Goal: Find specific page/section: Find specific page/section

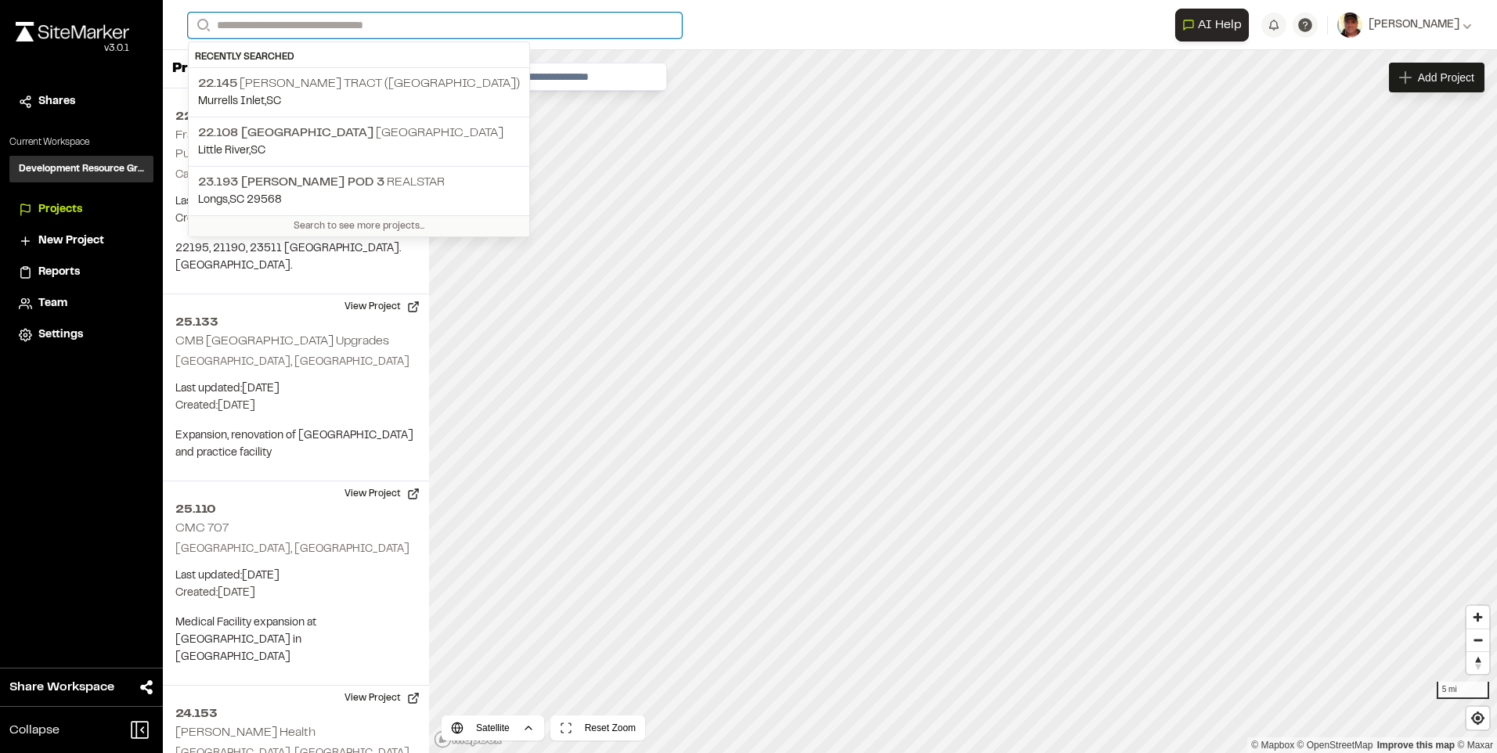
click at [371, 23] on input "Search" at bounding box center [435, 26] width 494 height 26
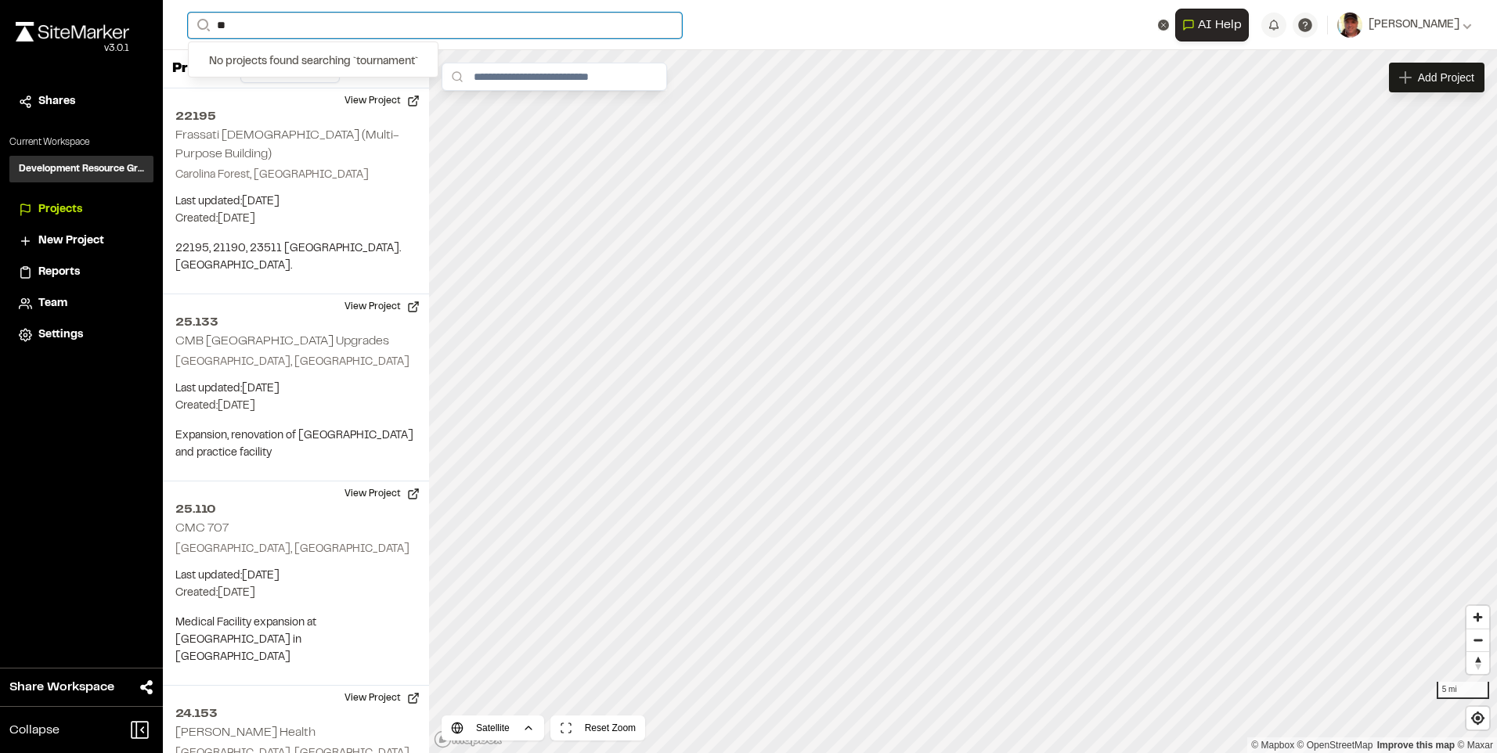
type input "*"
type input "***"
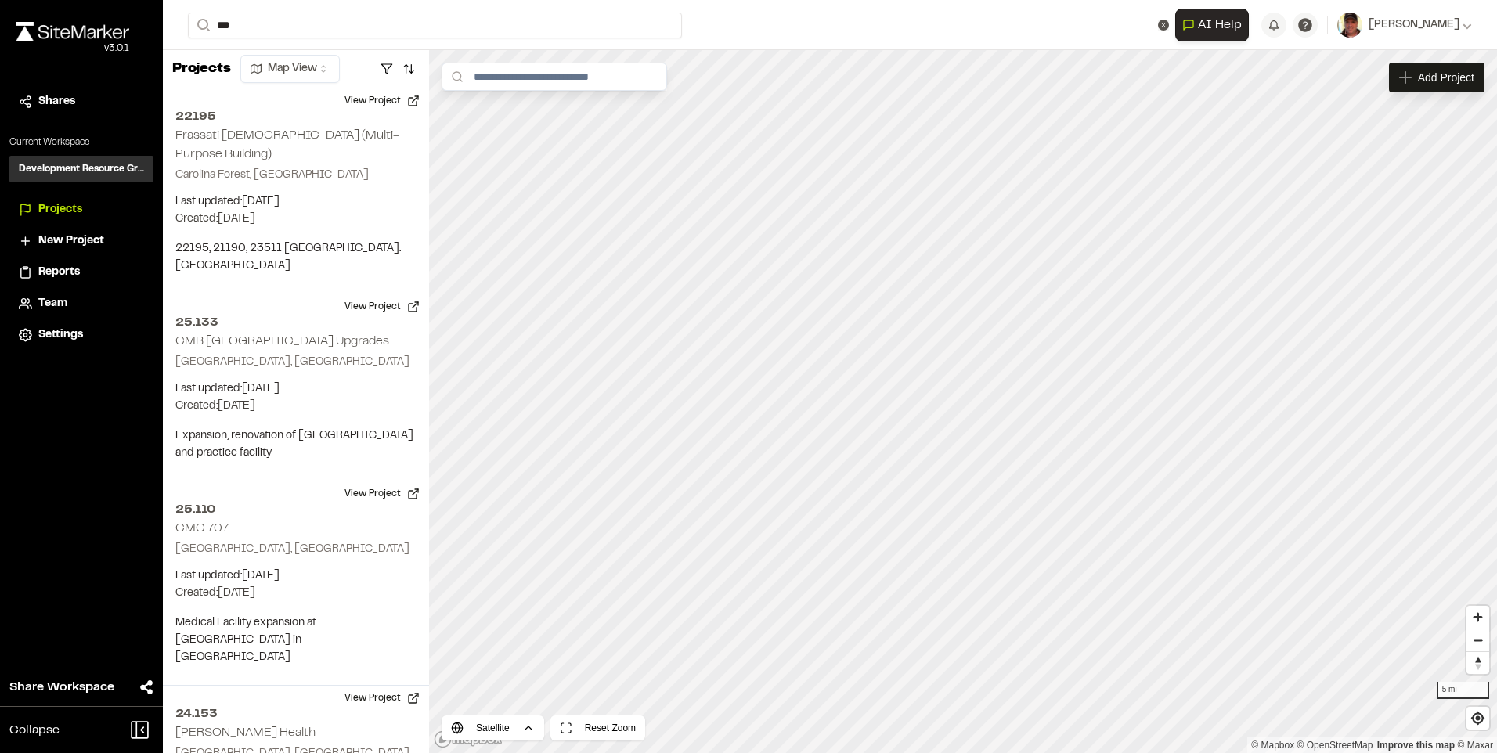
click at [365, 70] on p "23.137 [PERSON_NAME] Tract [PERSON_NAME]" at bounding box center [341, 62] width 287 height 19
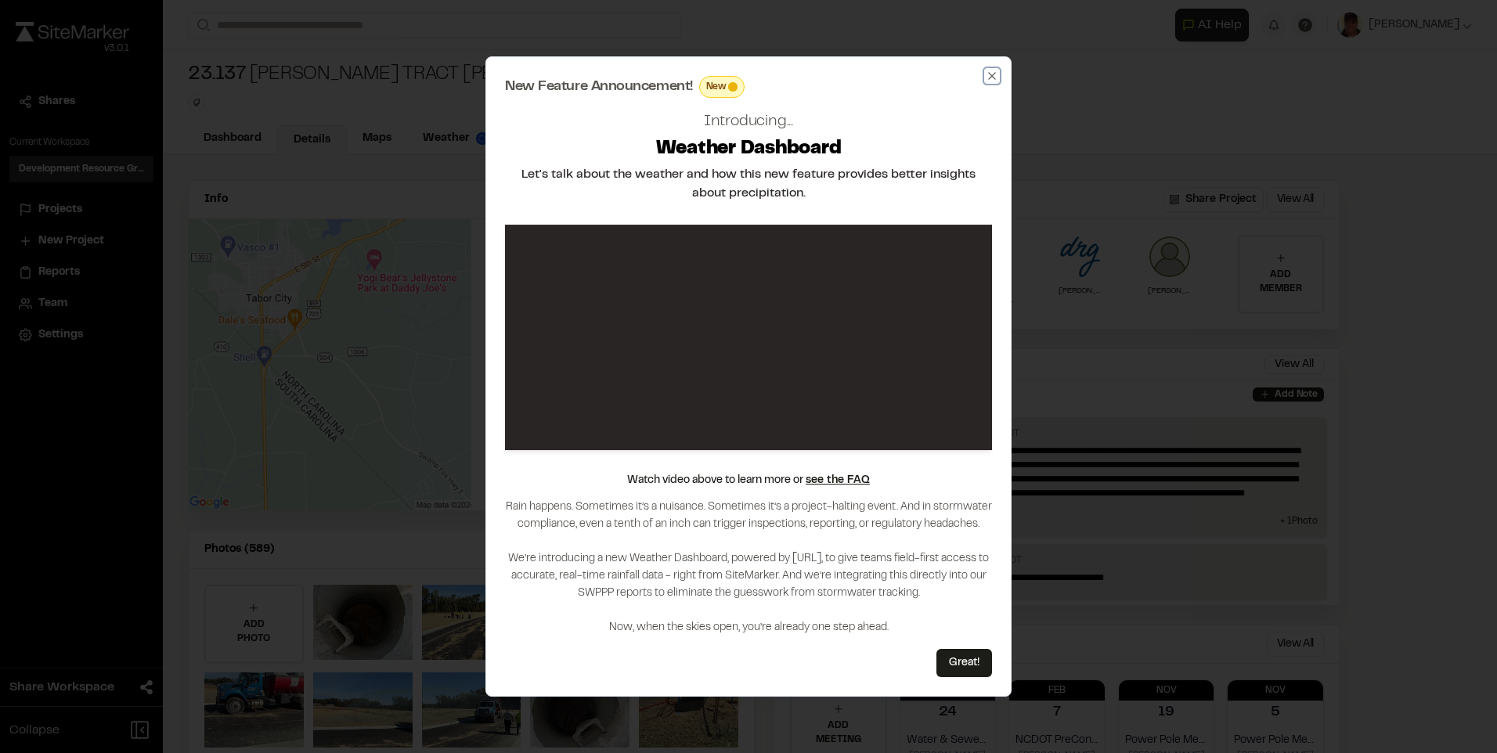
click at [990, 74] on icon "button" at bounding box center [992, 76] width 13 height 13
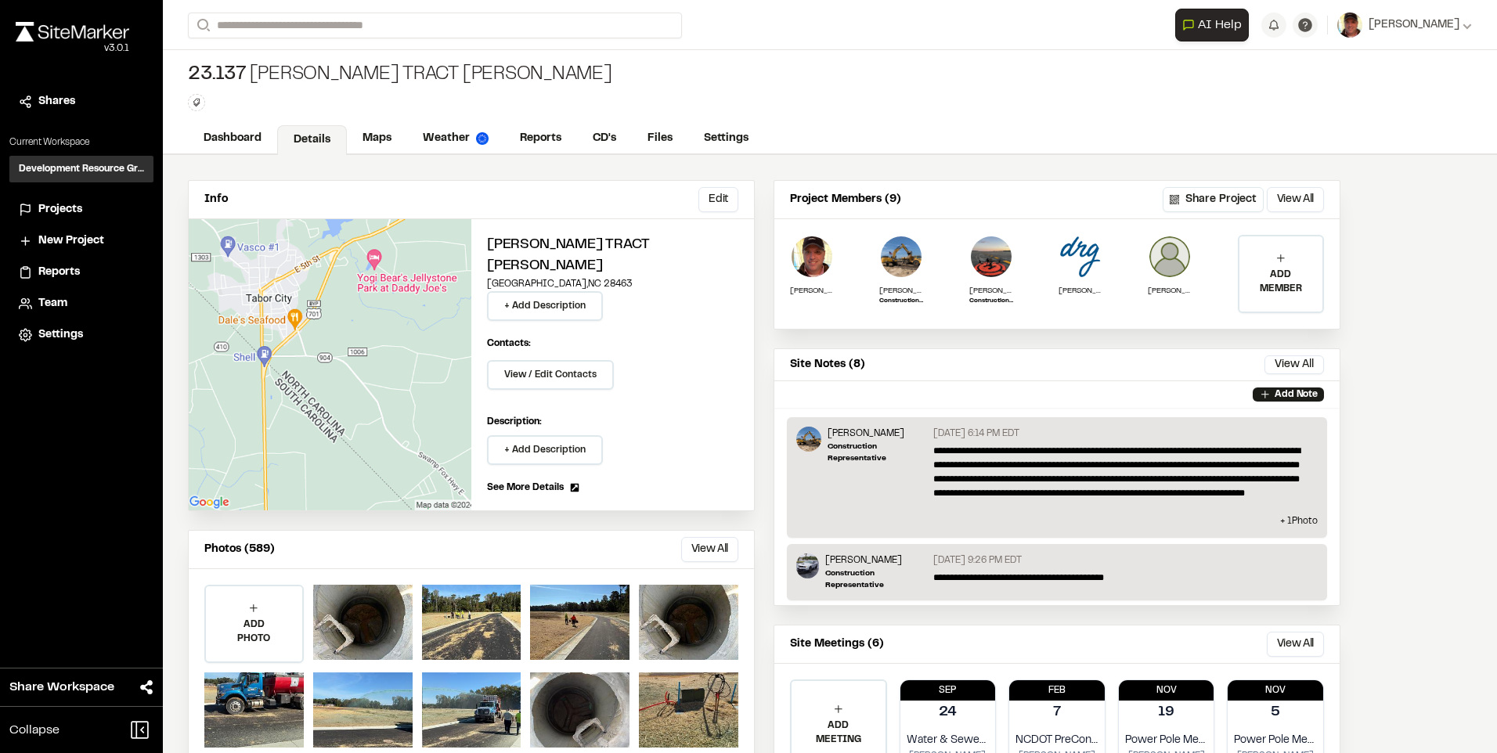
scroll to position [68, 0]
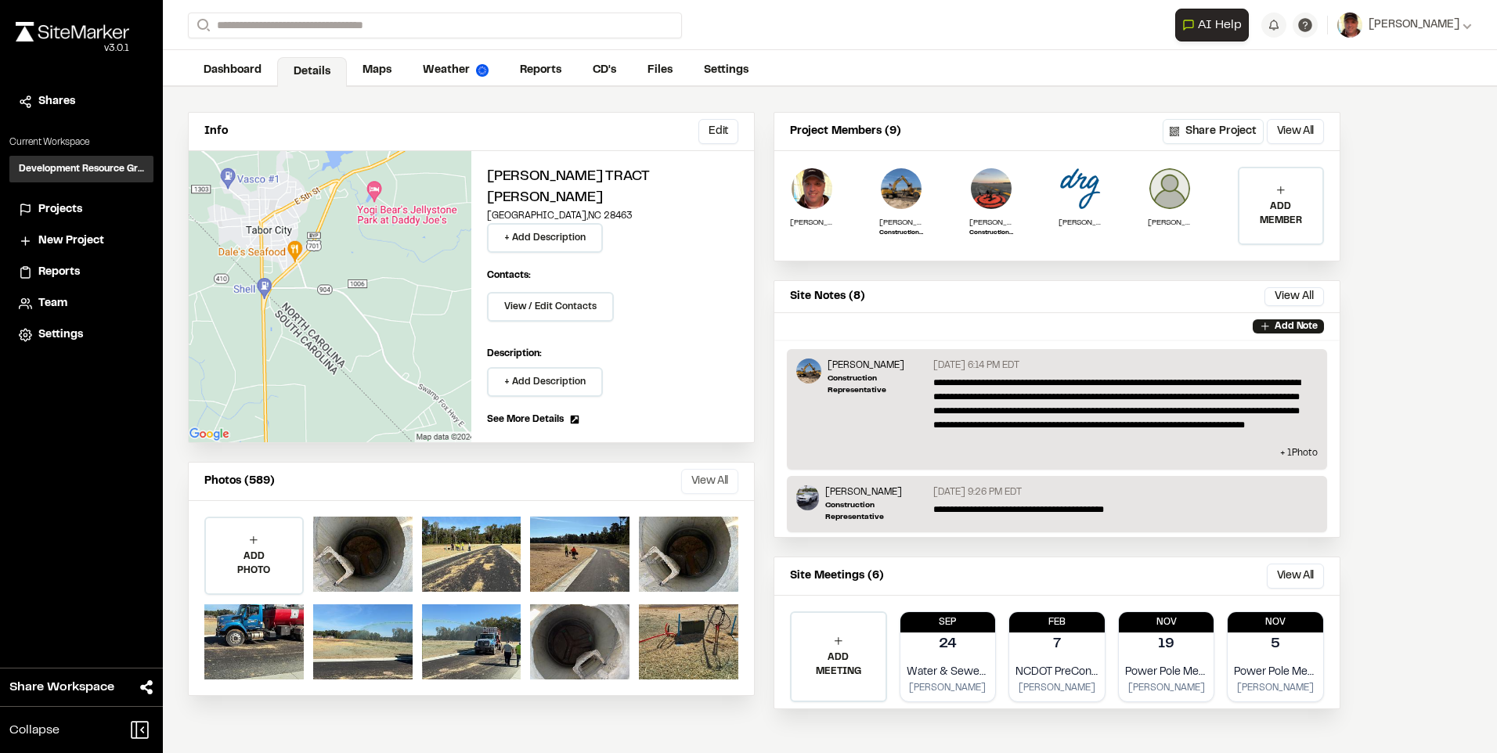
click at [712, 469] on button "View All" at bounding box center [709, 481] width 57 height 25
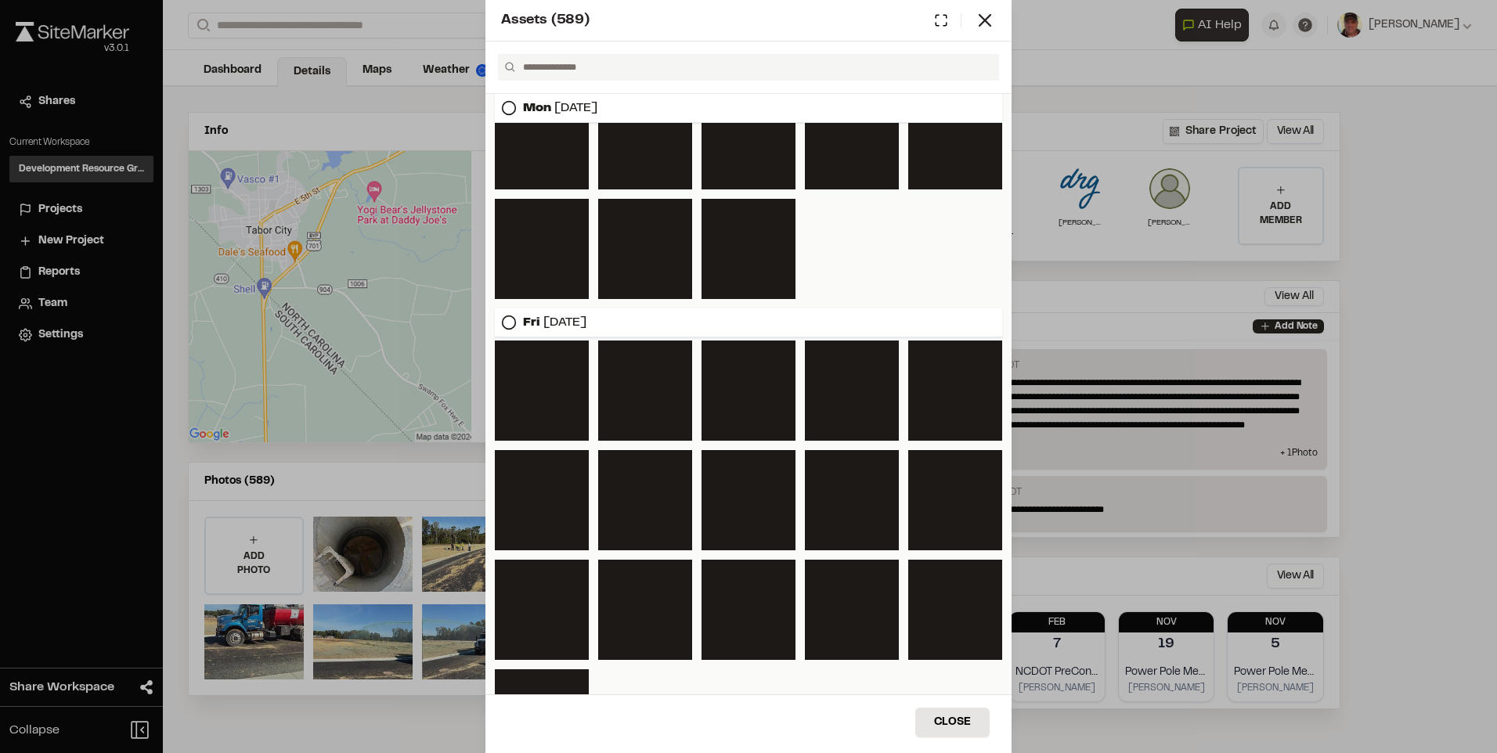
scroll to position [1923, 0]
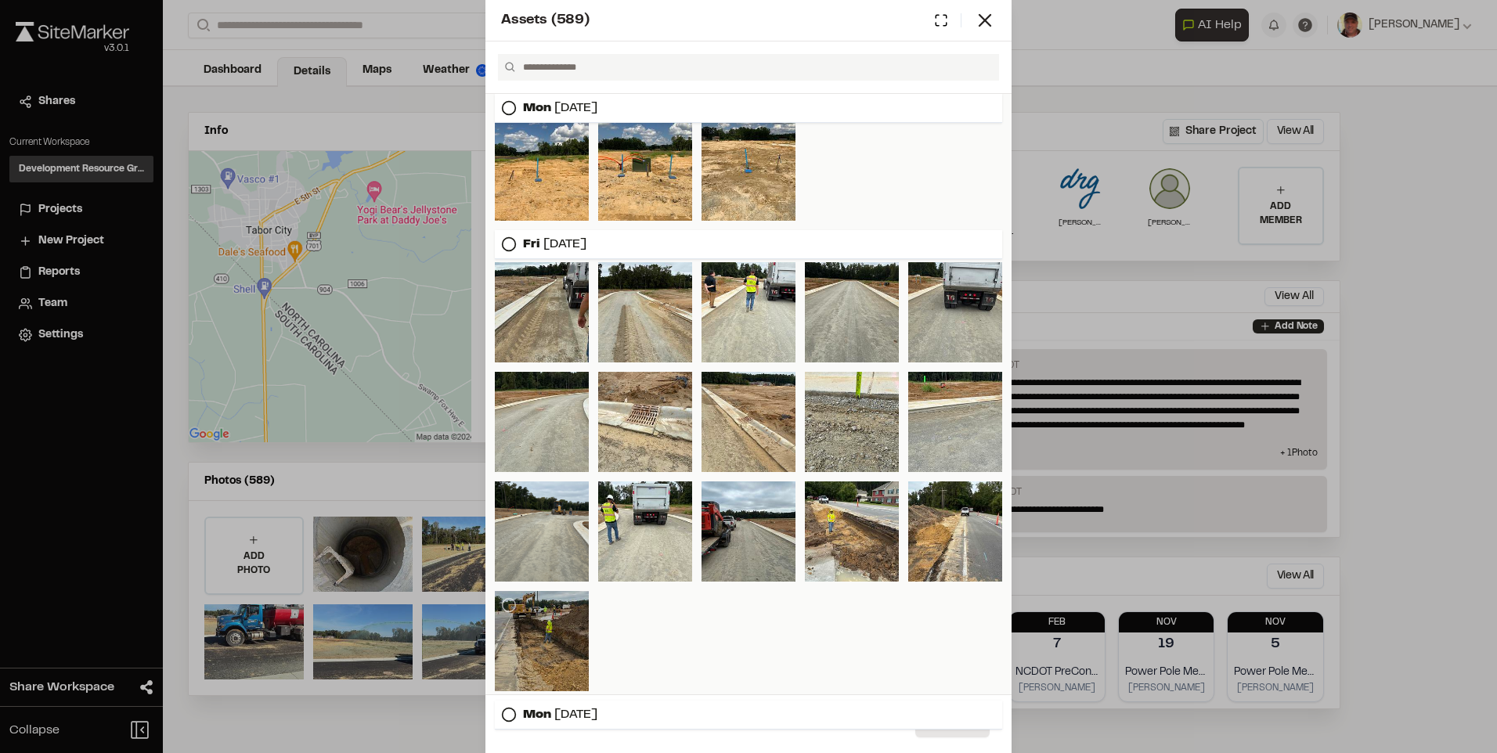
click at [522, 629] on div at bounding box center [542, 641] width 94 height 100
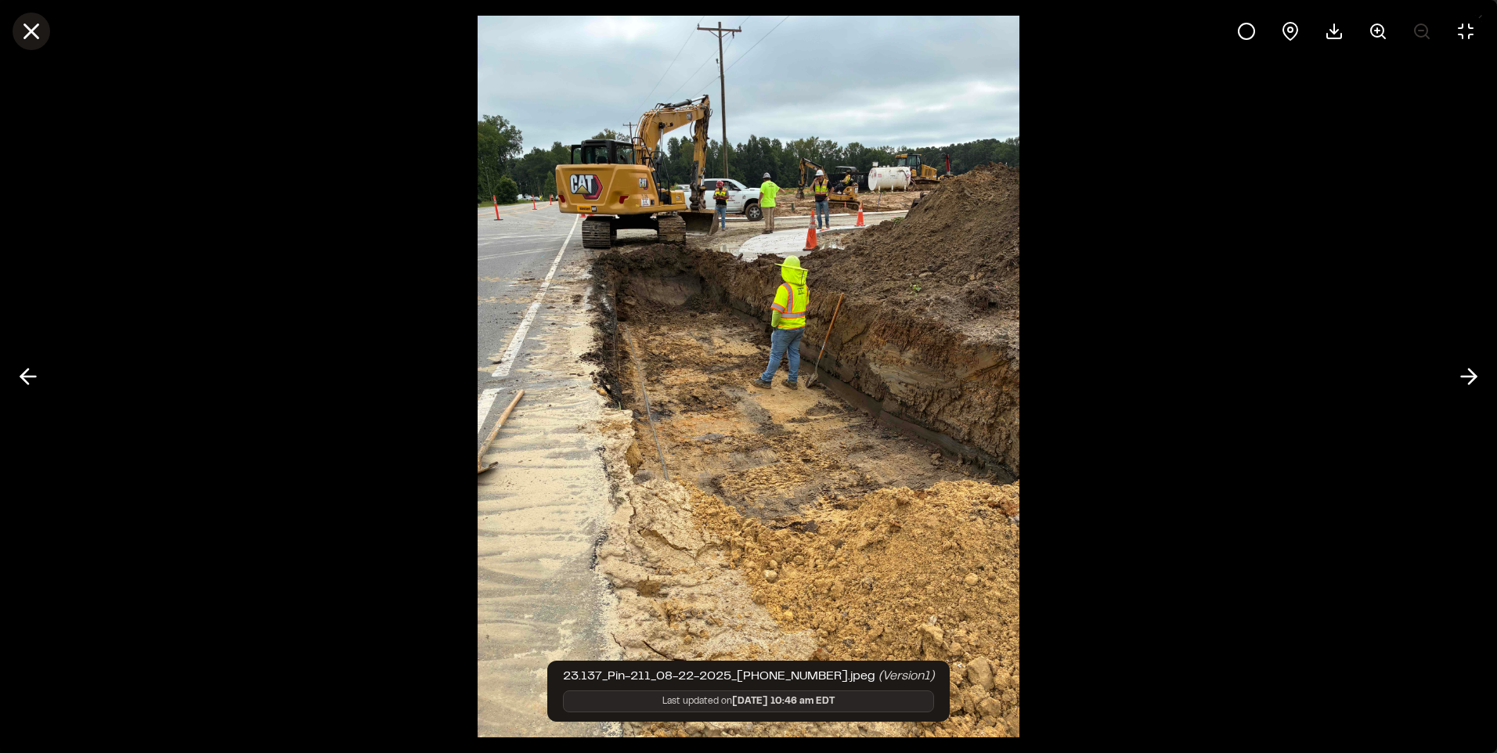
click at [22, 34] on icon at bounding box center [31, 31] width 27 height 27
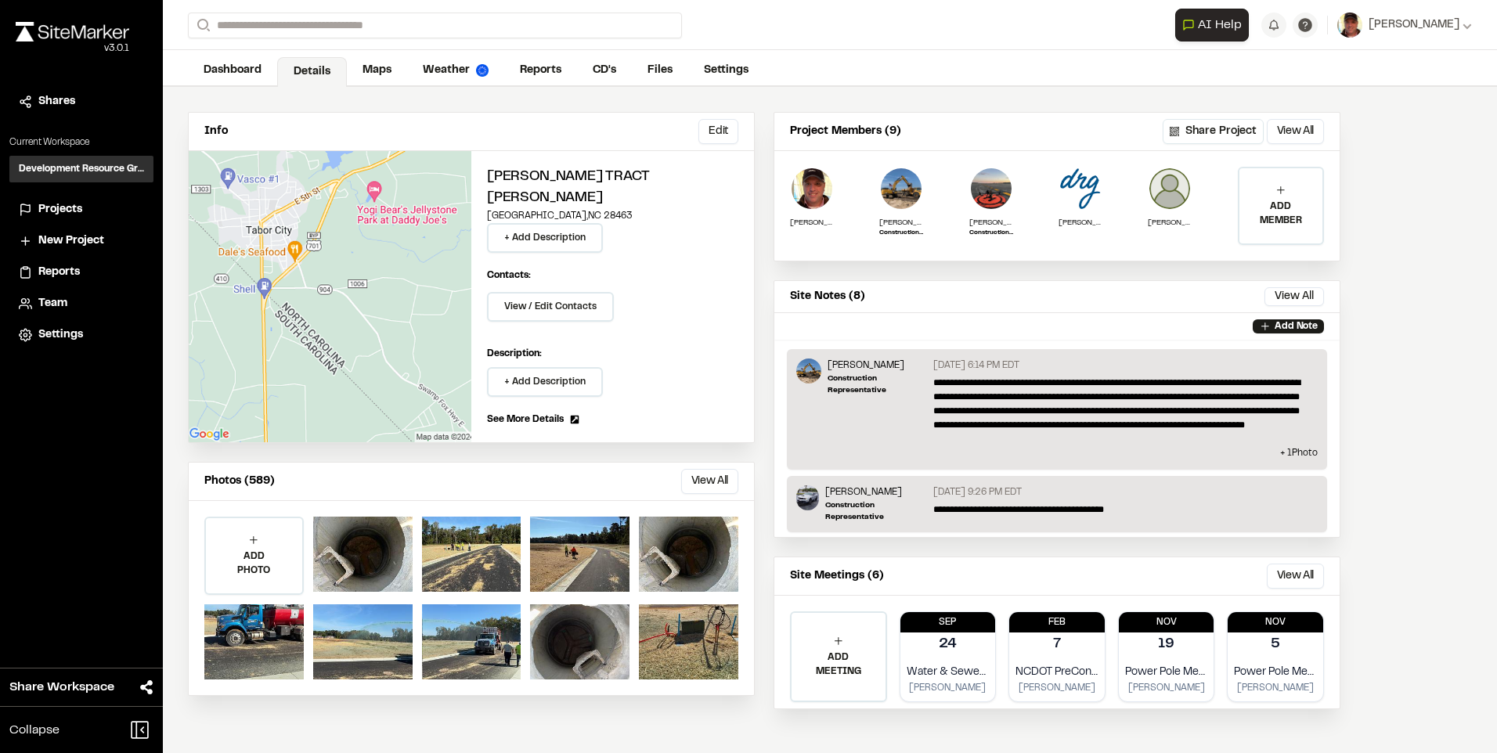
click at [261, 113] on div "Assets ( 589 ) [DATE] [DATE] [DATE] [DATE] [DATE] [DATE] [DATE] [DATE] Close Se…" at bounding box center [748, 389] width 1497 height 753
click at [616, 65] on link "CD's" at bounding box center [605, 72] width 56 height 30
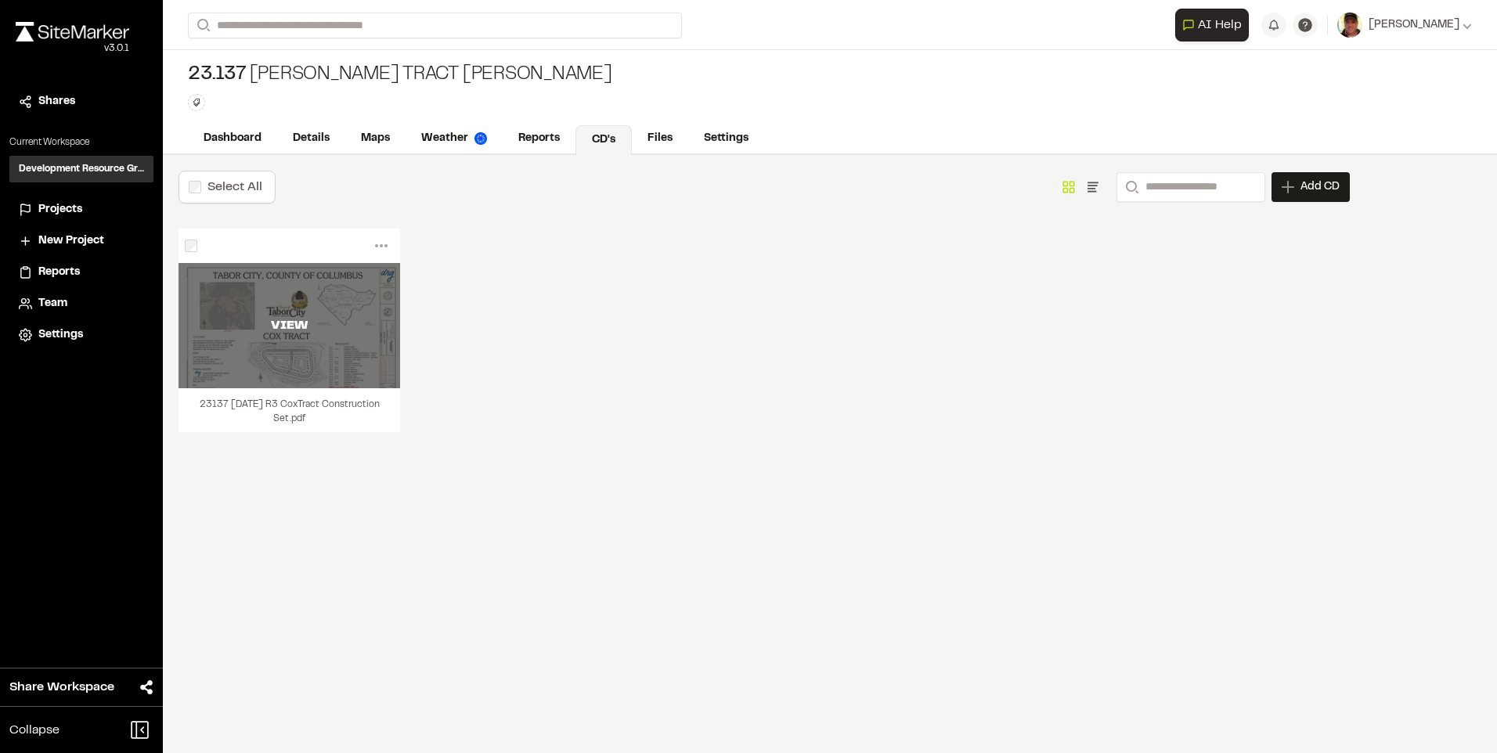
click at [359, 336] on div "VIEW" at bounding box center [290, 325] width 222 height 125
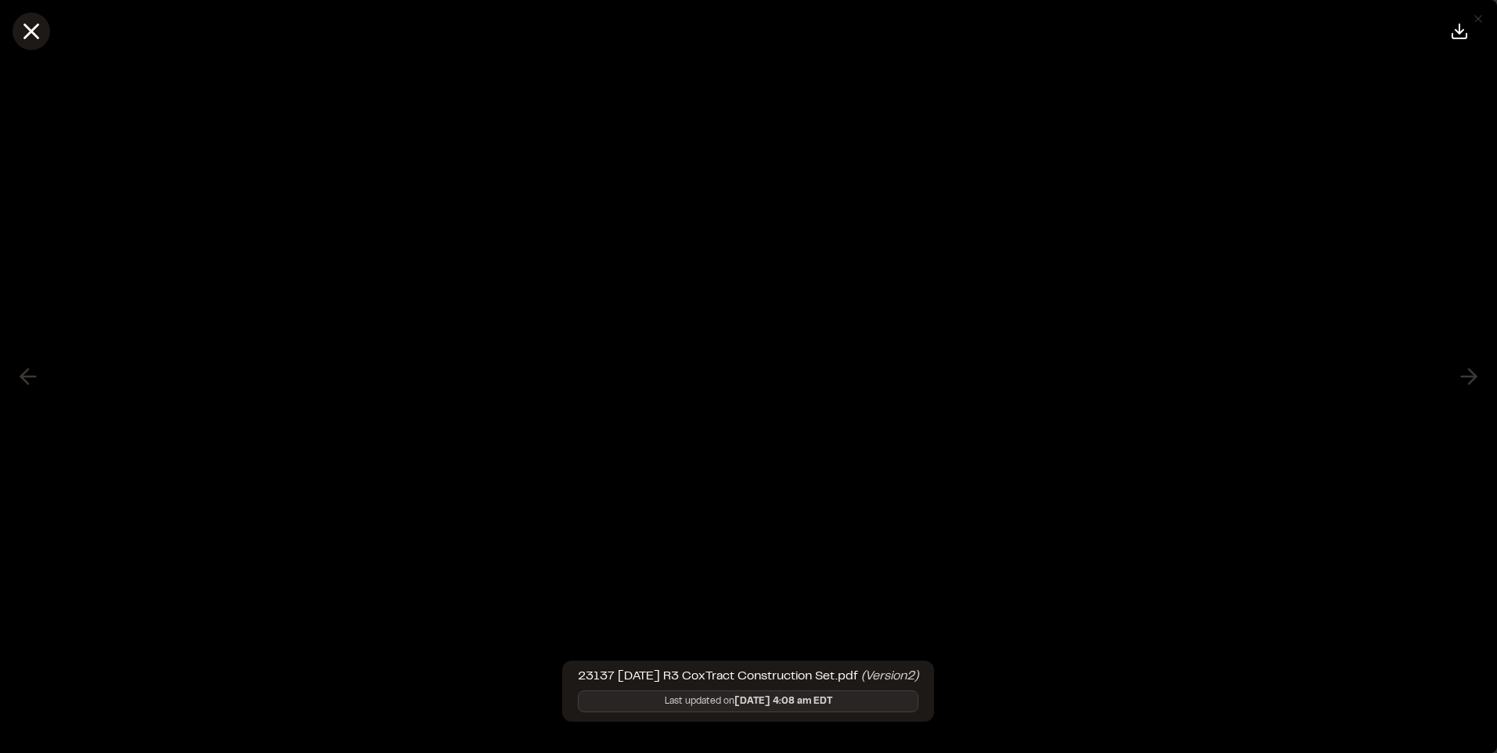
click at [41, 37] on icon at bounding box center [31, 31] width 27 height 27
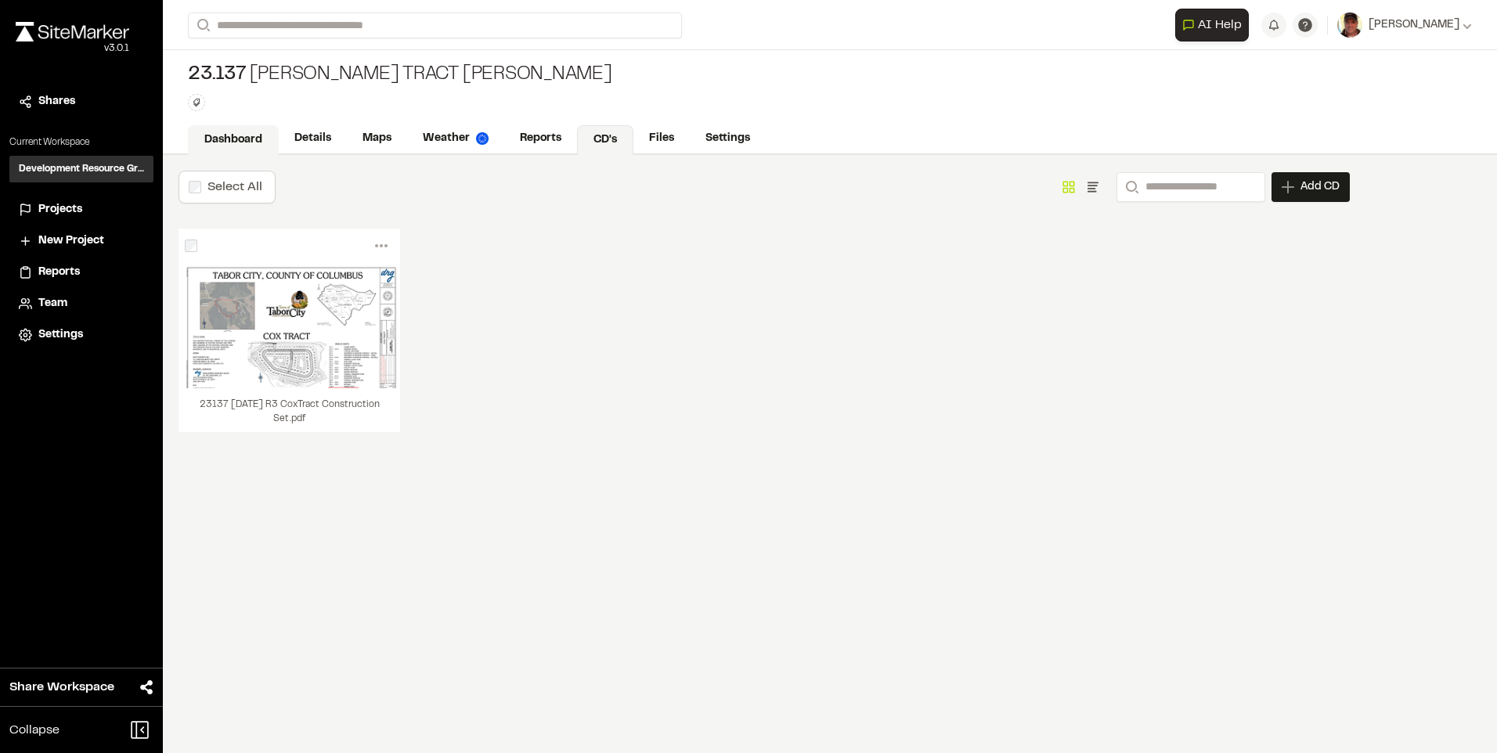
click at [250, 135] on link "Dashboard" at bounding box center [233, 140] width 91 height 30
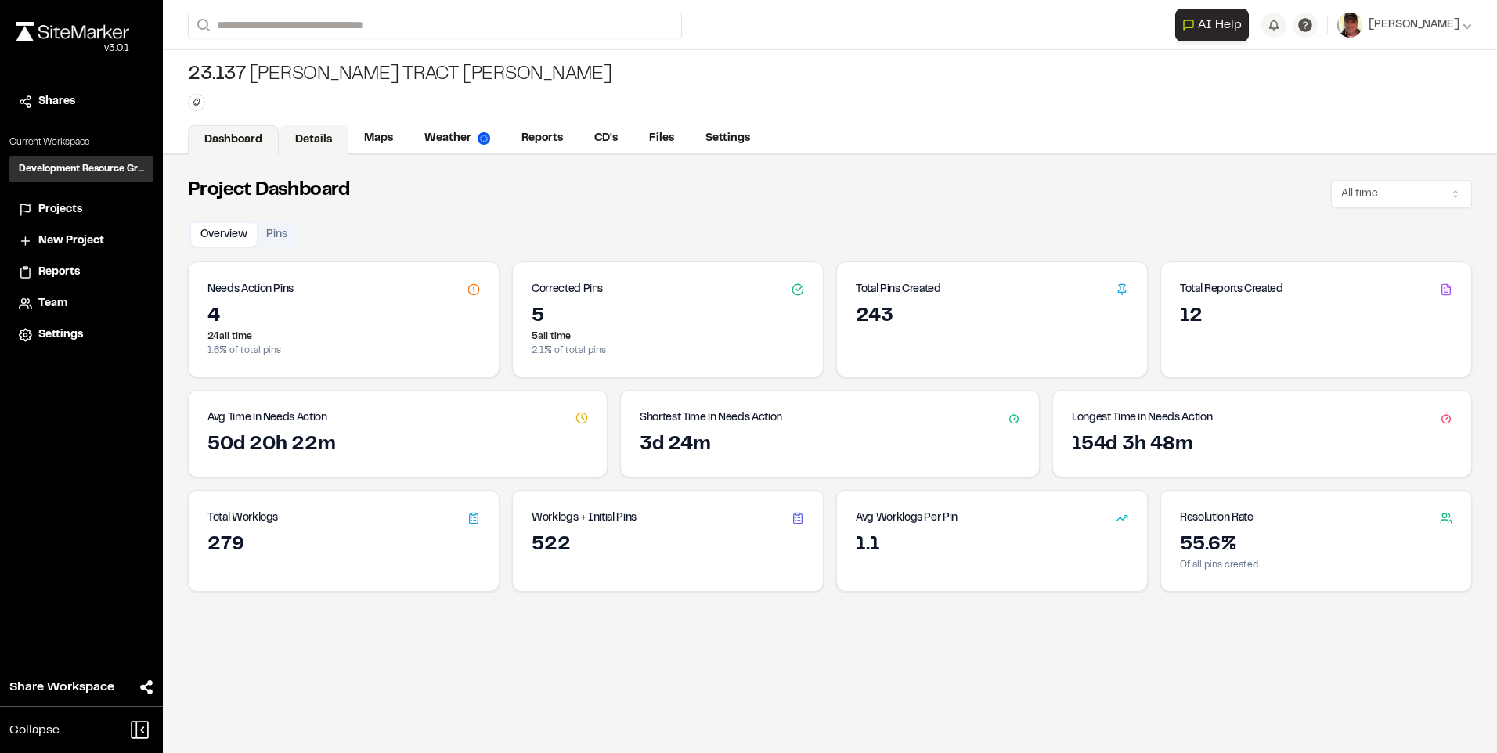
click at [312, 142] on link "Details" at bounding box center [314, 140] width 70 height 30
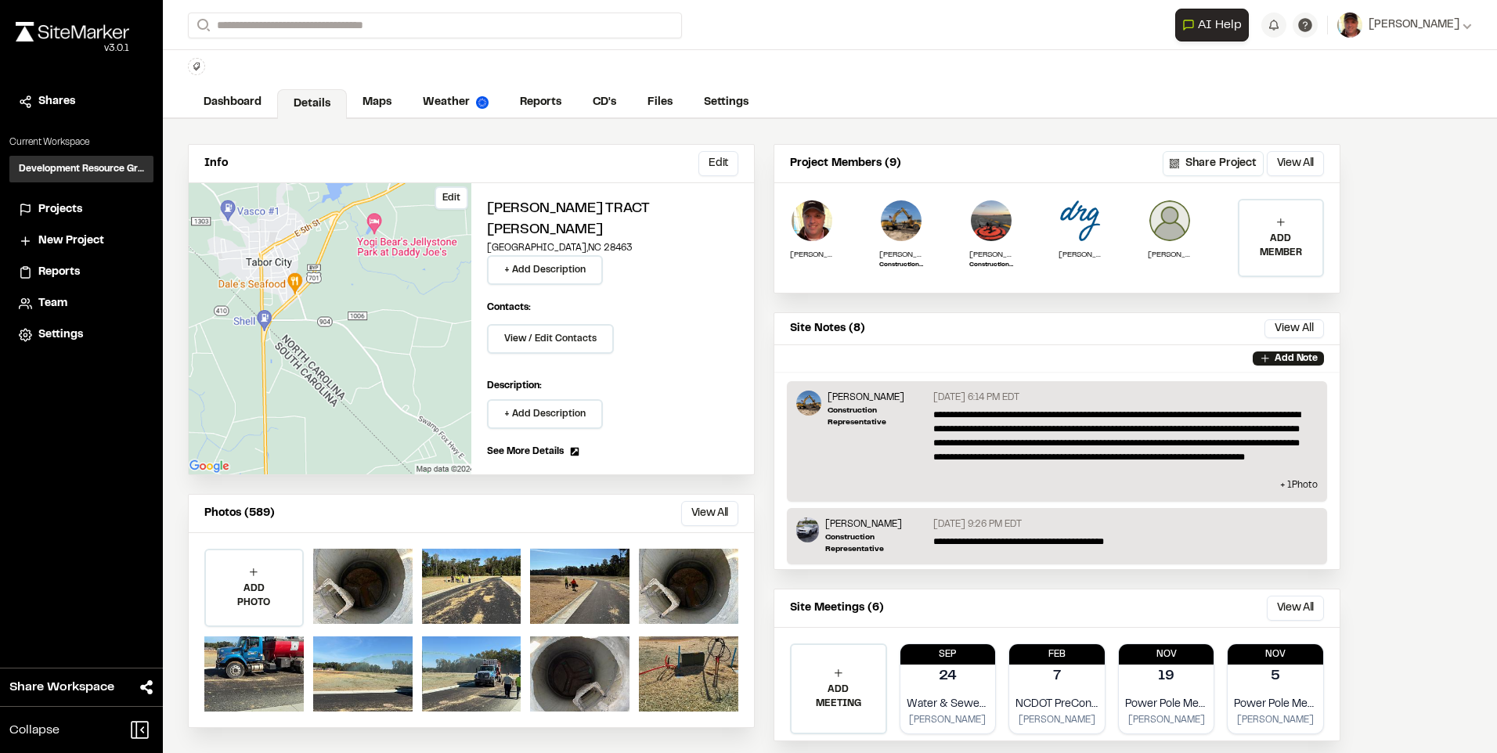
scroll to position [68, 0]
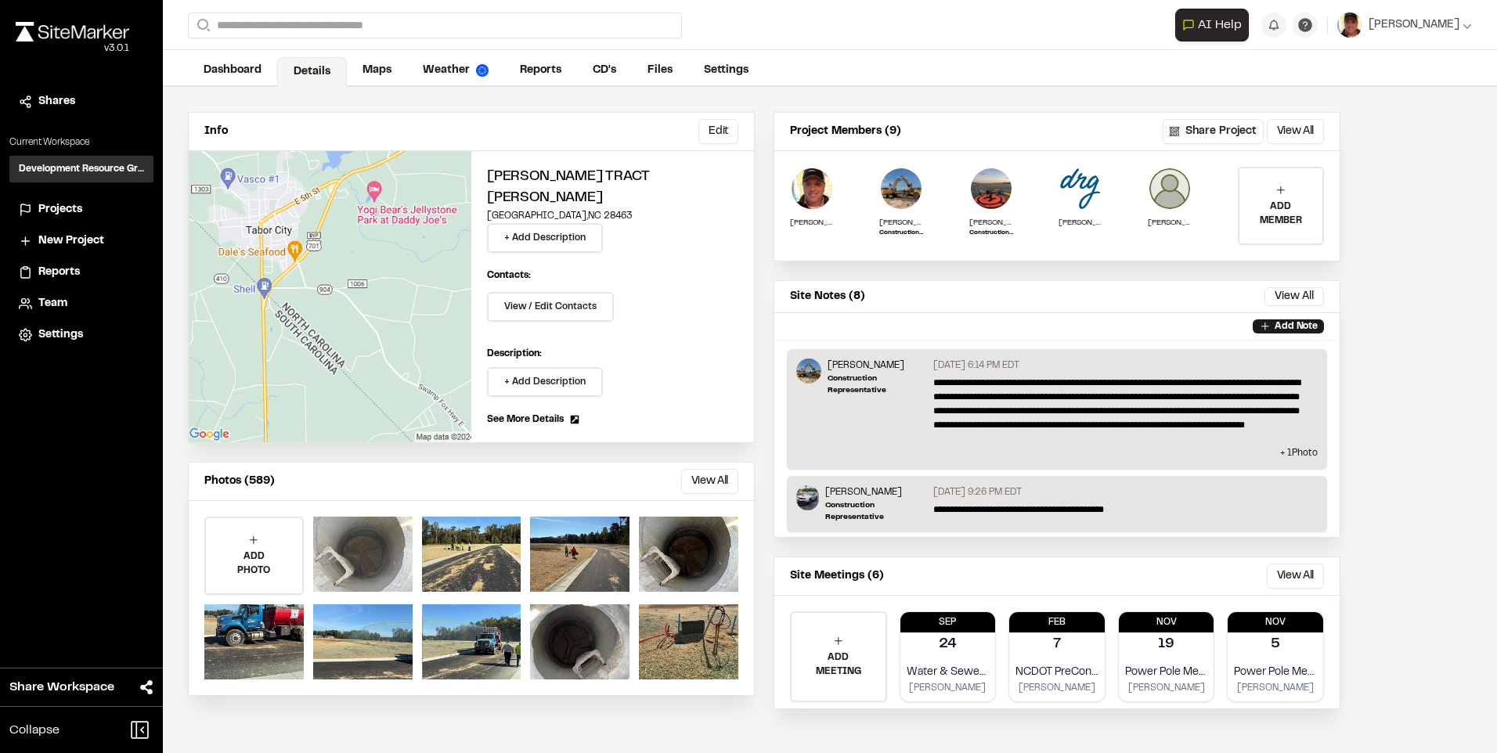
click at [382, 533] on div at bounding box center [362, 554] width 99 height 75
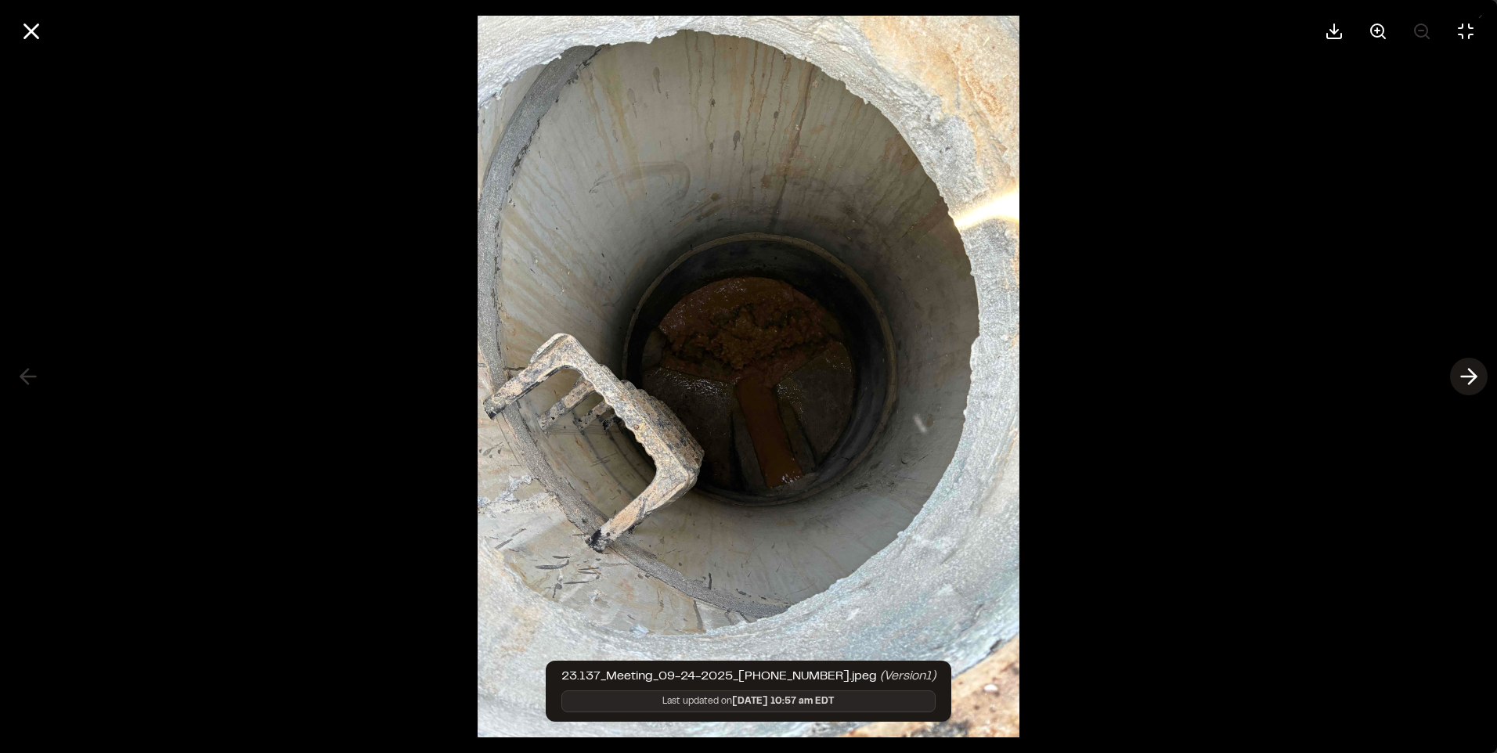
click at [1458, 374] on icon at bounding box center [1469, 376] width 25 height 27
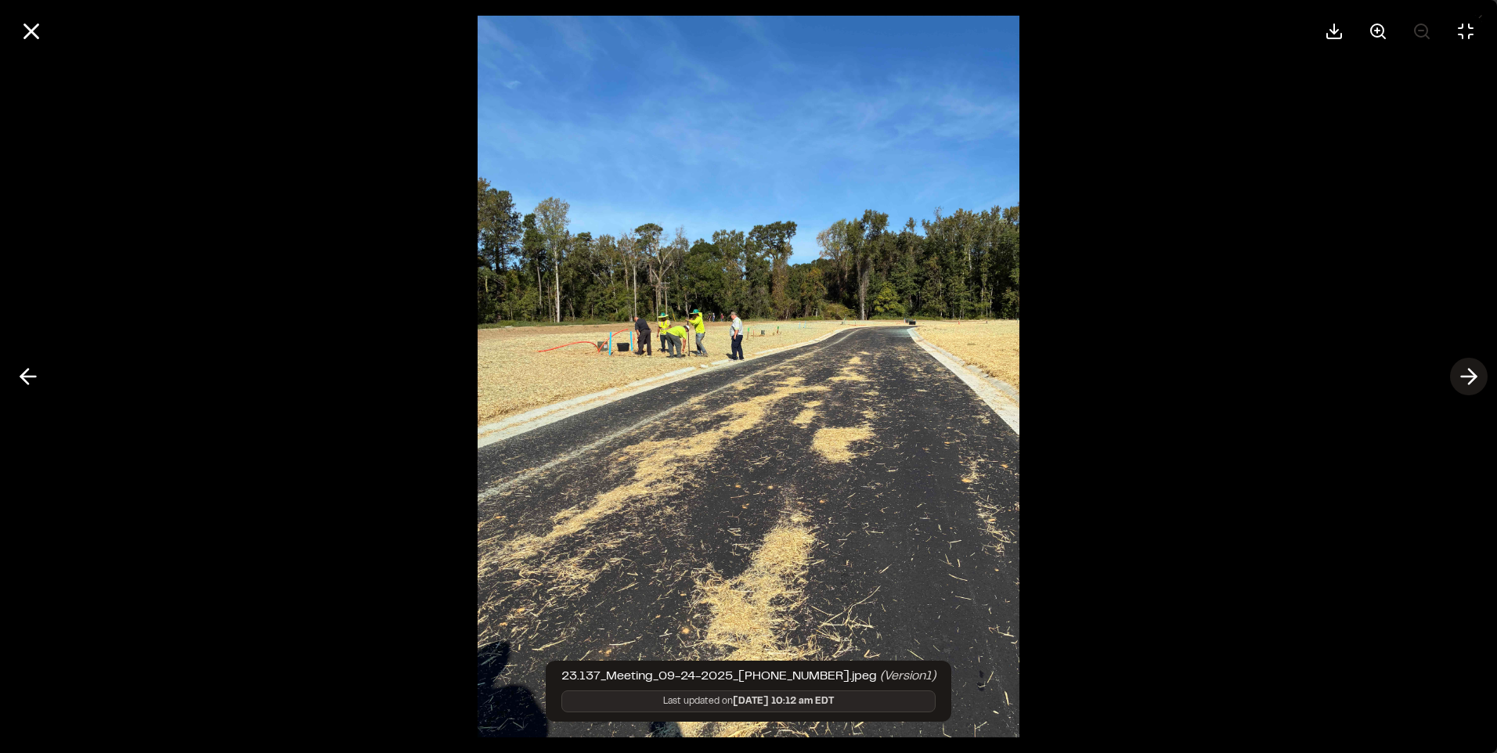
click at [1458, 374] on icon at bounding box center [1469, 376] width 25 height 27
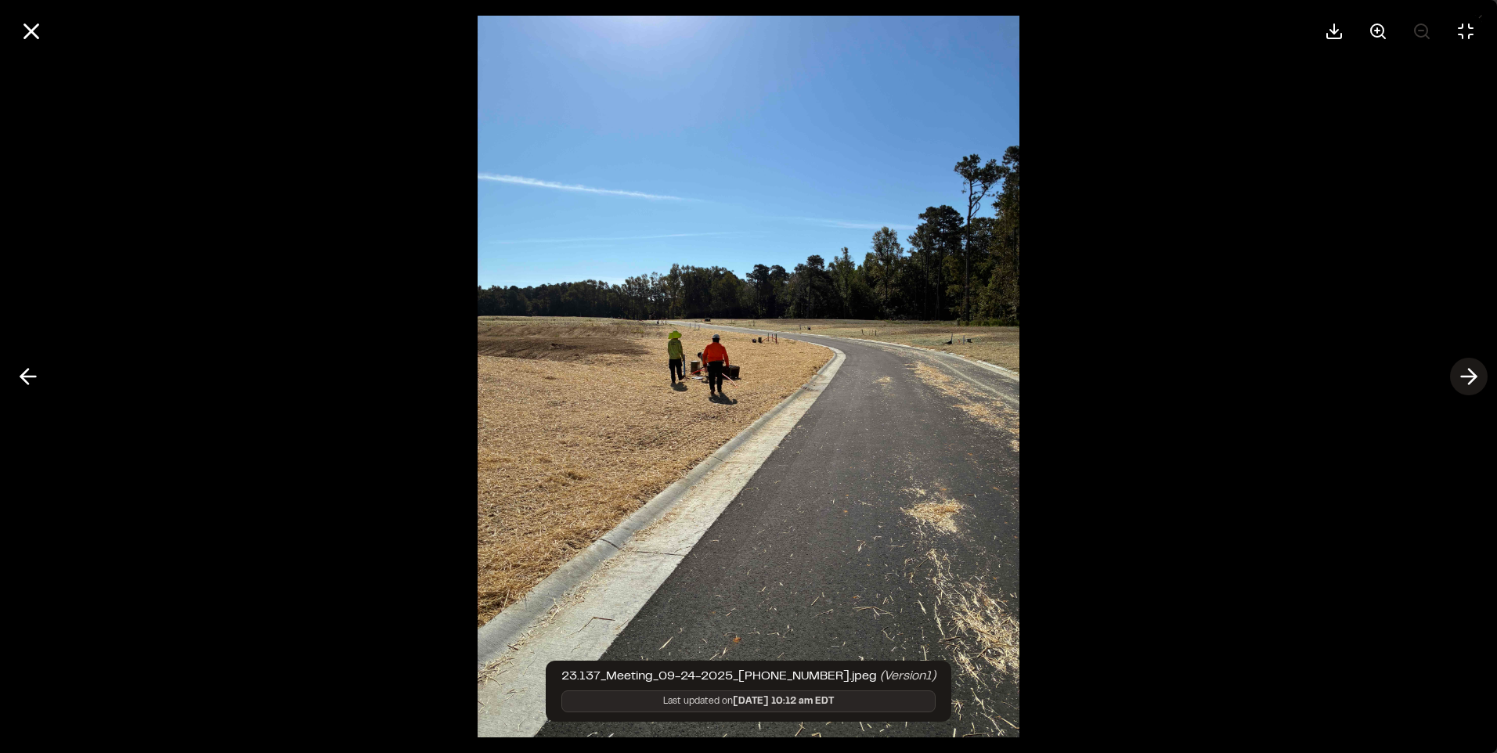
click at [1458, 374] on icon at bounding box center [1469, 376] width 25 height 27
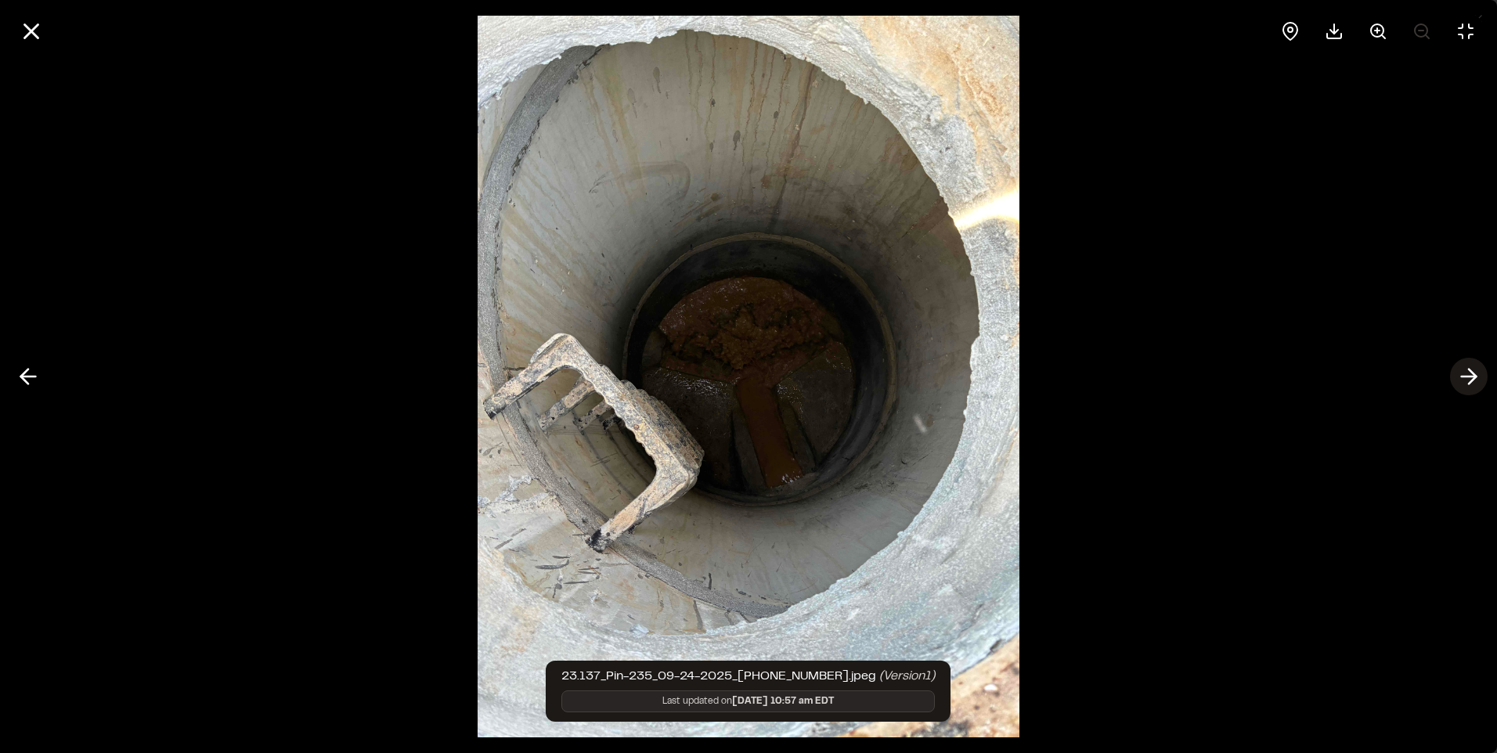
click at [1458, 374] on icon at bounding box center [1469, 376] width 25 height 27
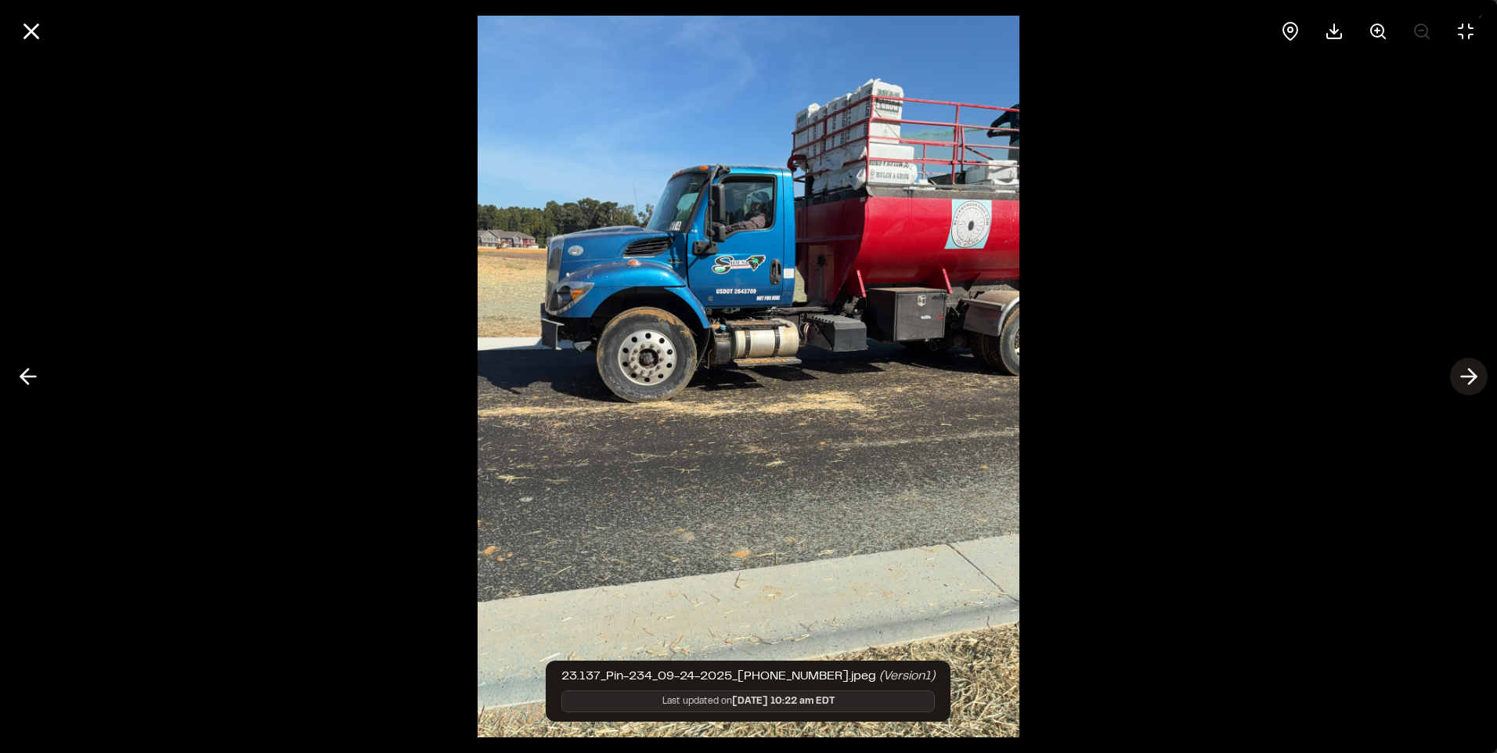
click at [1458, 374] on icon at bounding box center [1469, 376] width 25 height 27
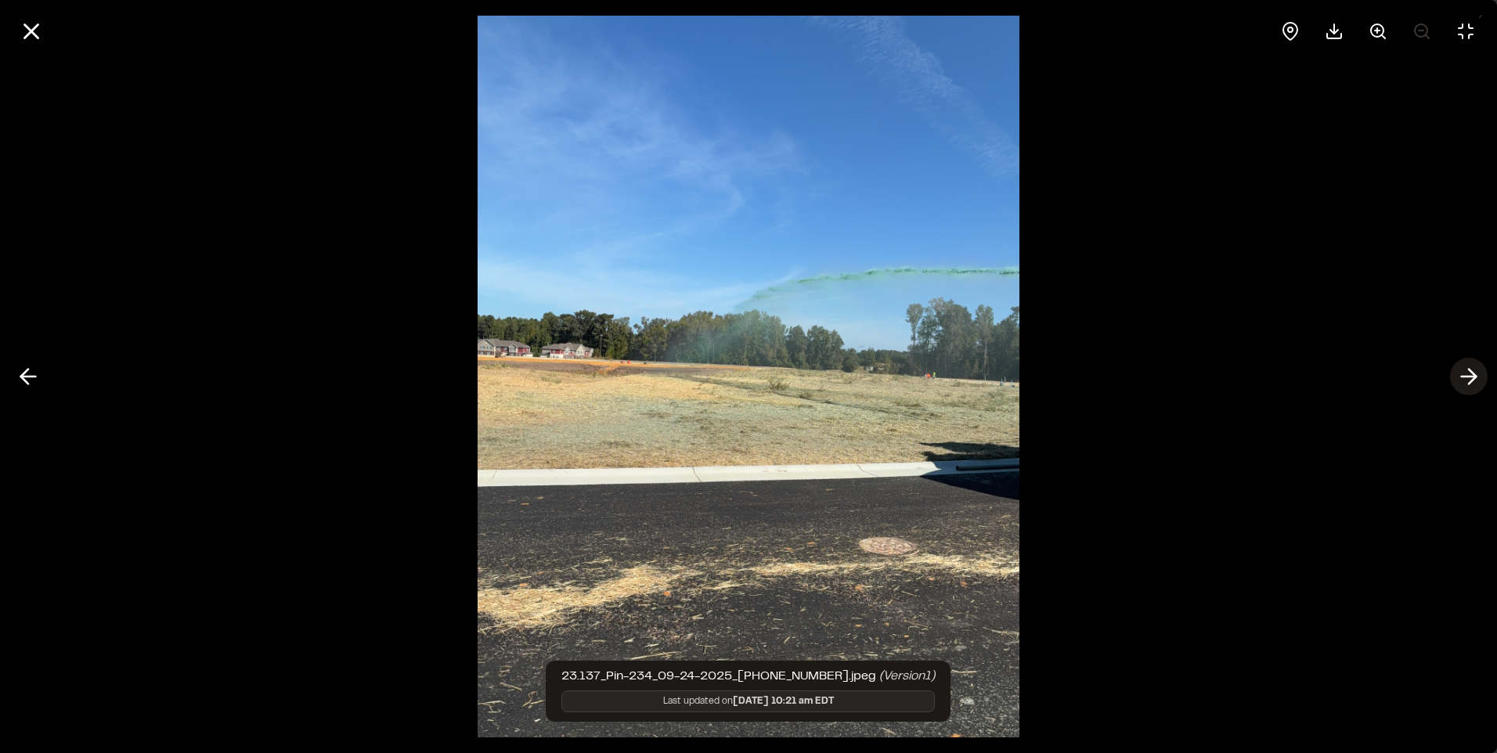
click at [1458, 374] on icon at bounding box center [1469, 376] width 25 height 27
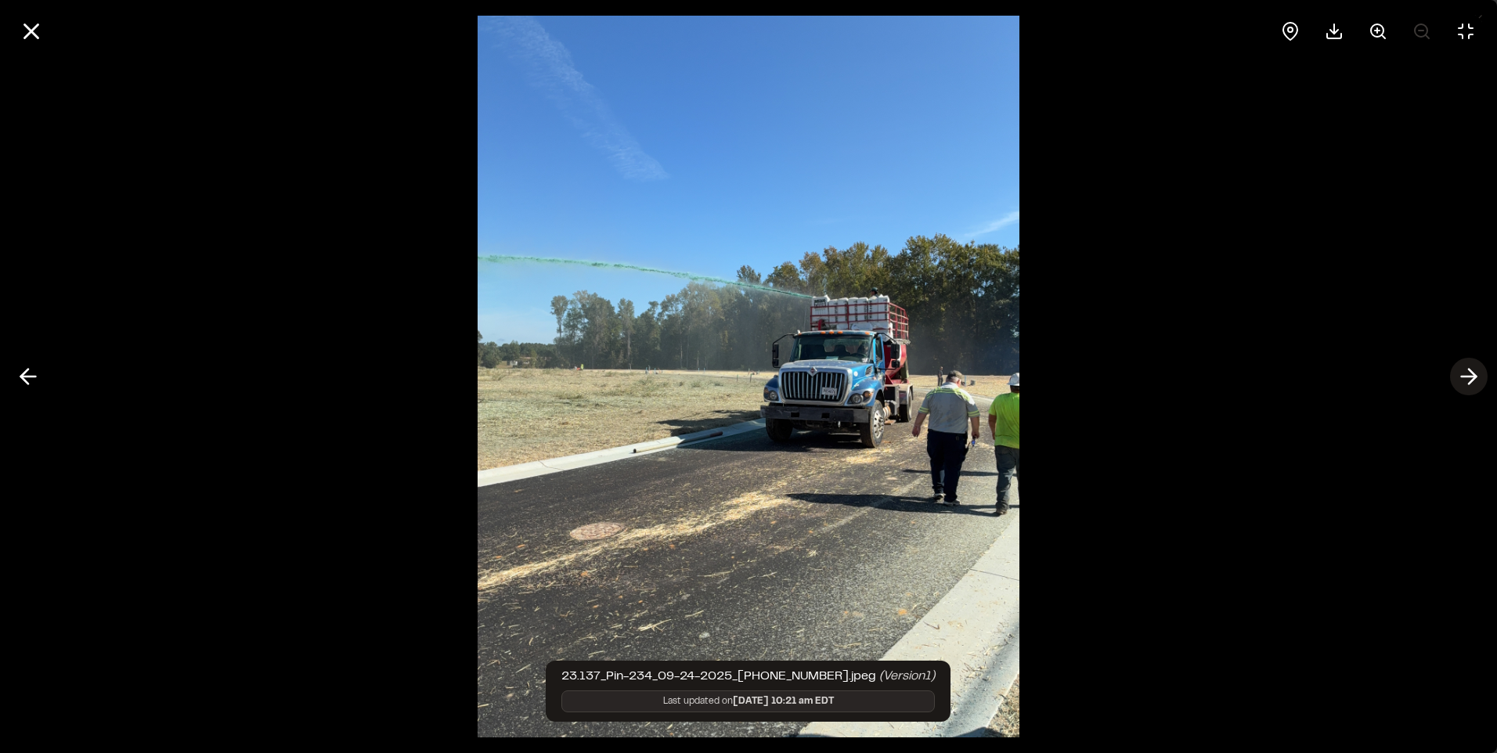
click at [1458, 374] on icon at bounding box center [1469, 376] width 25 height 27
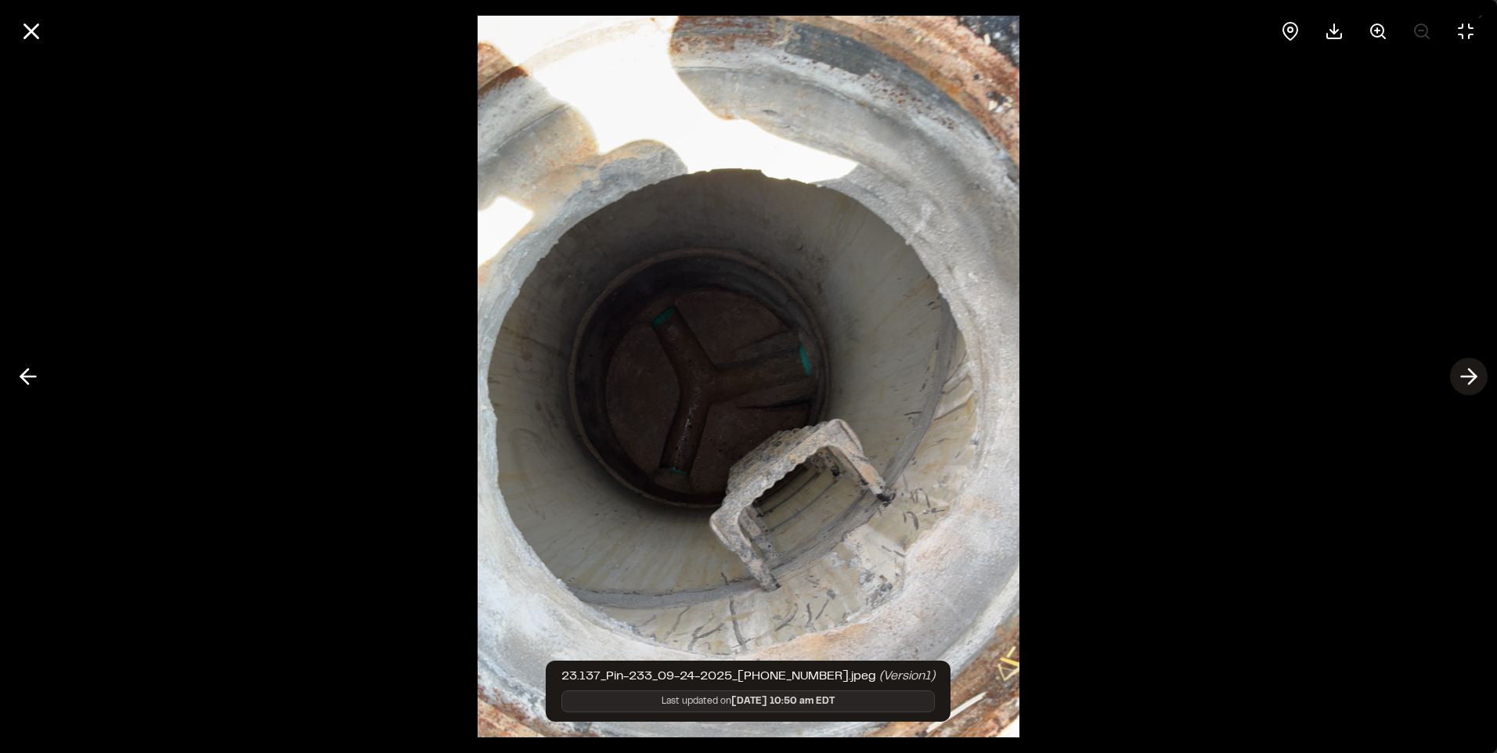
click at [1458, 374] on icon at bounding box center [1469, 376] width 25 height 27
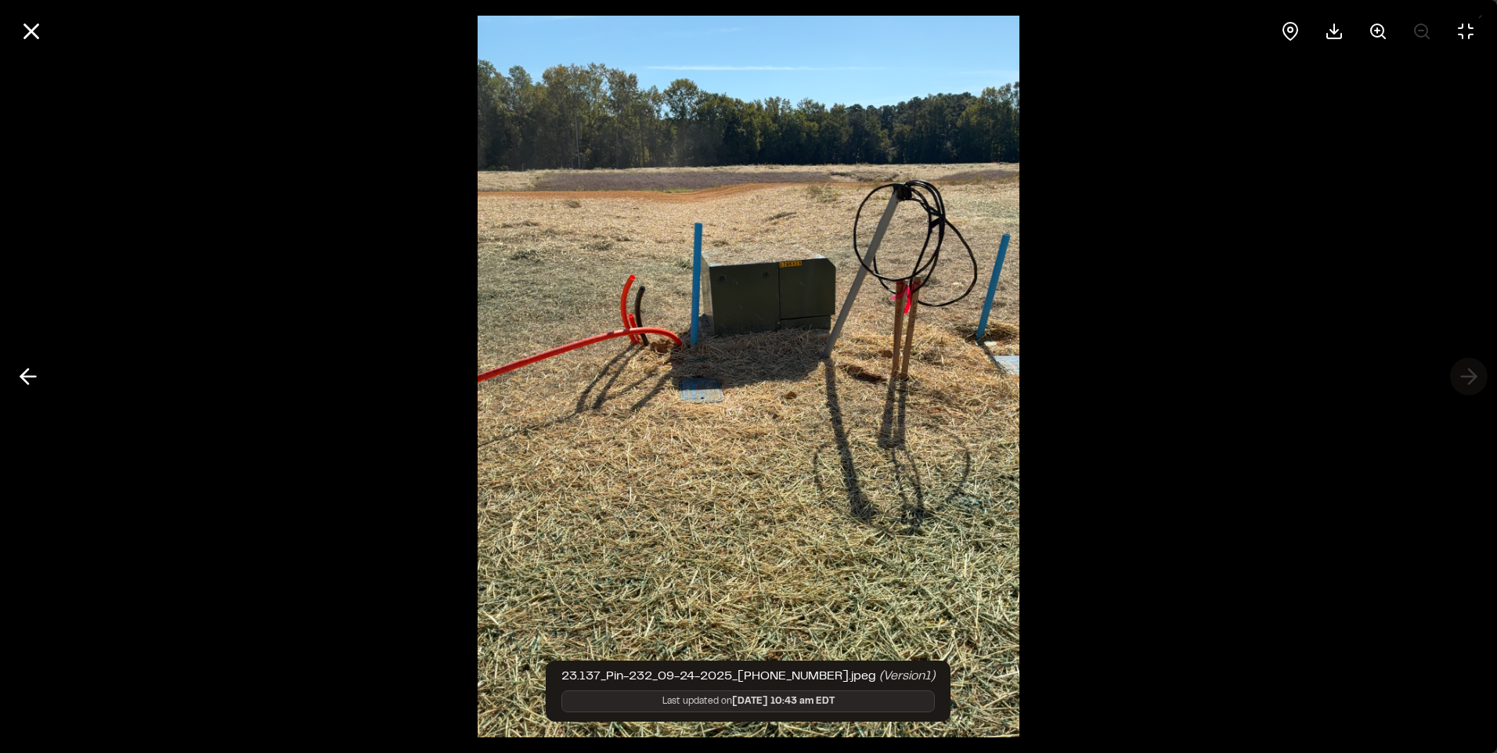
click at [1458, 374] on div at bounding box center [748, 376] width 1497 height 753
click at [1467, 377] on div at bounding box center [748, 376] width 1497 height 753
click at [36, 31] on icon at bounding box center [31, 31] width 27 height 27
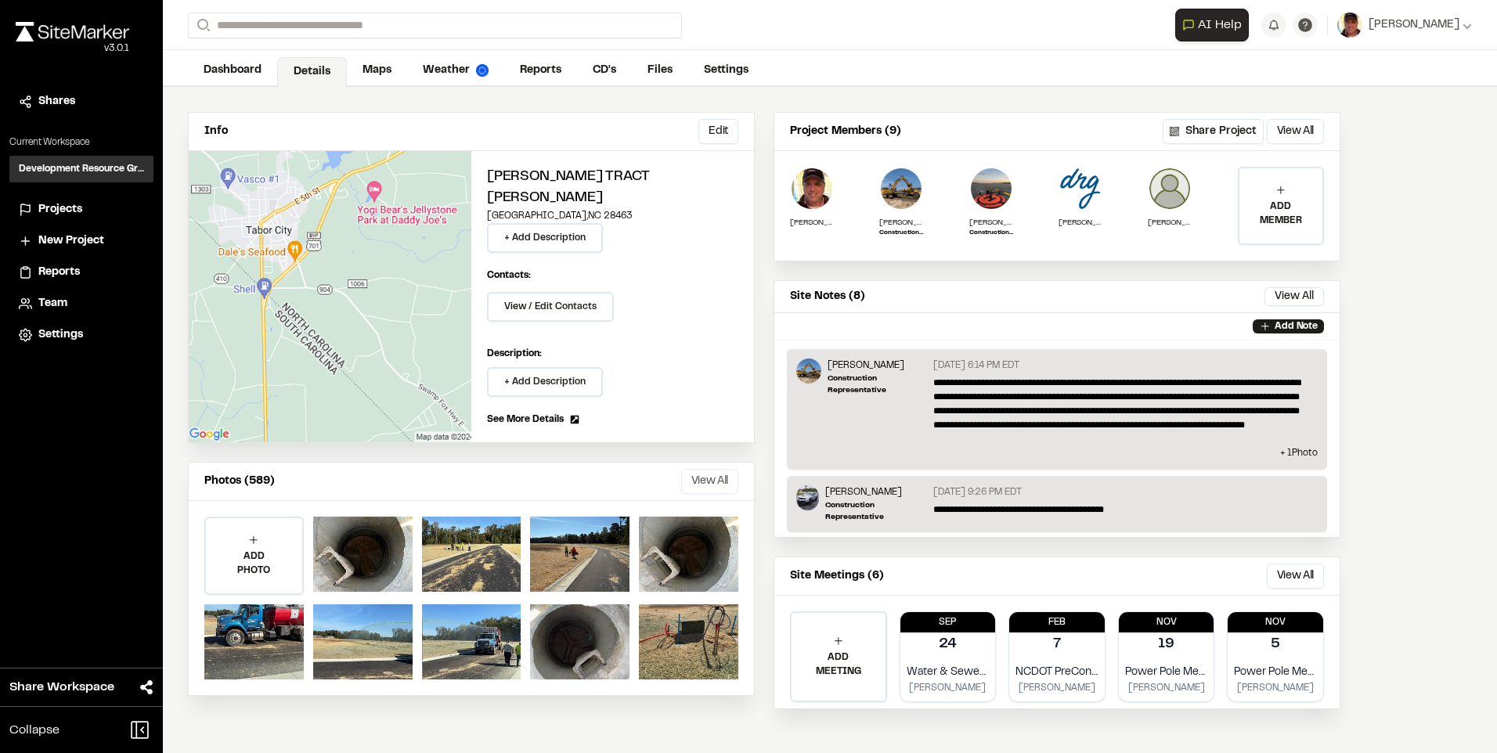
click at [702, 469] on button "View All" at bounding box center [709, 481] width 57 height 25
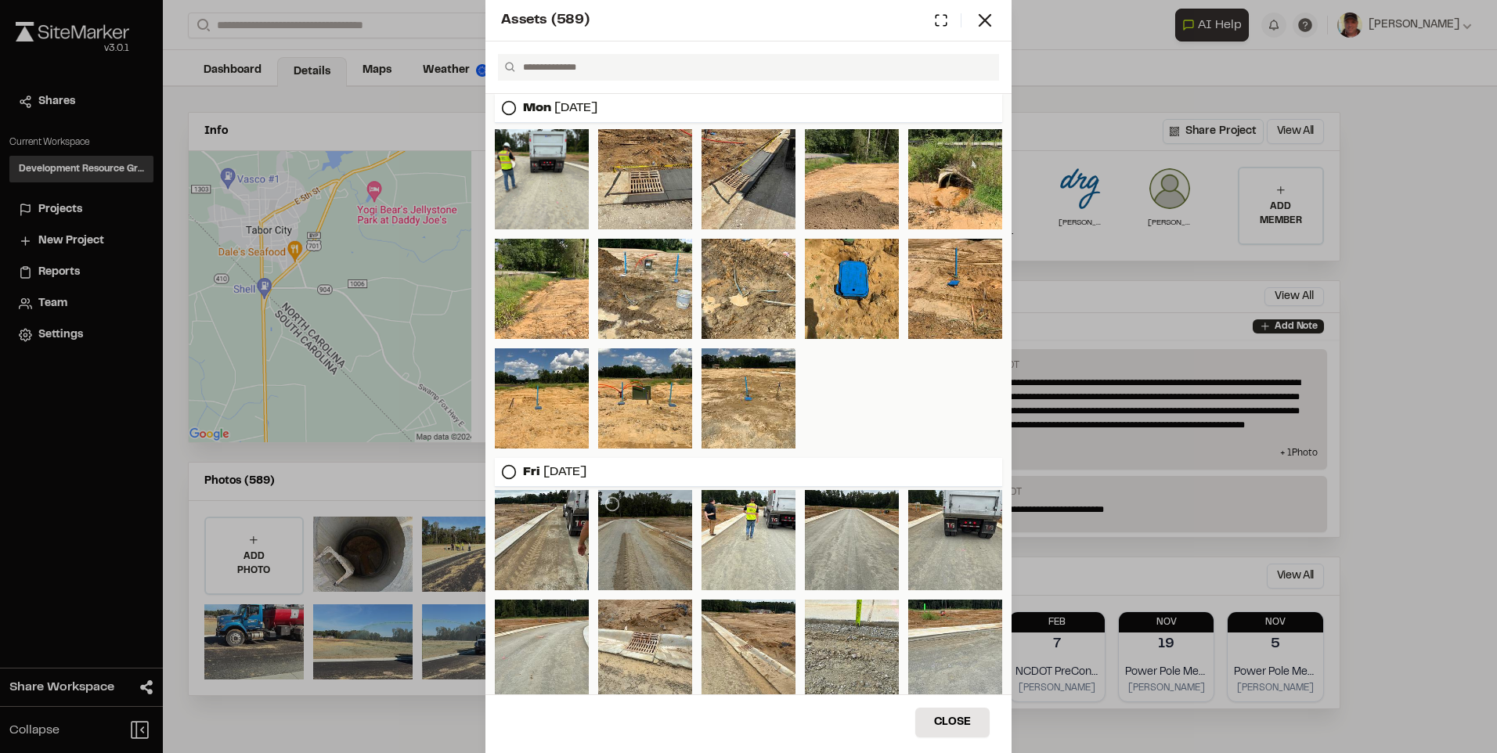
scroll to position [1911, 0]
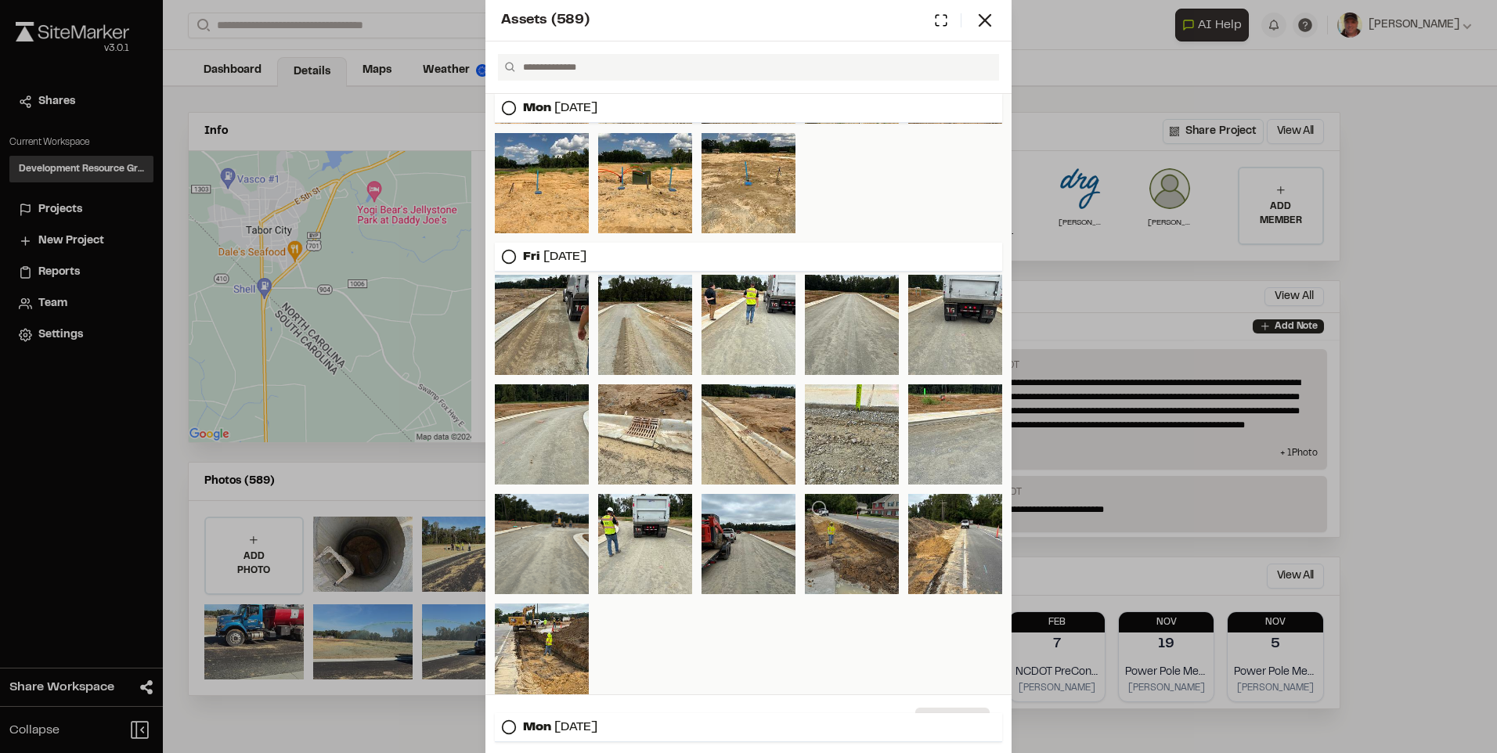
click at [841, 543] on div at bounding box center [852, 544] width 94 height 100
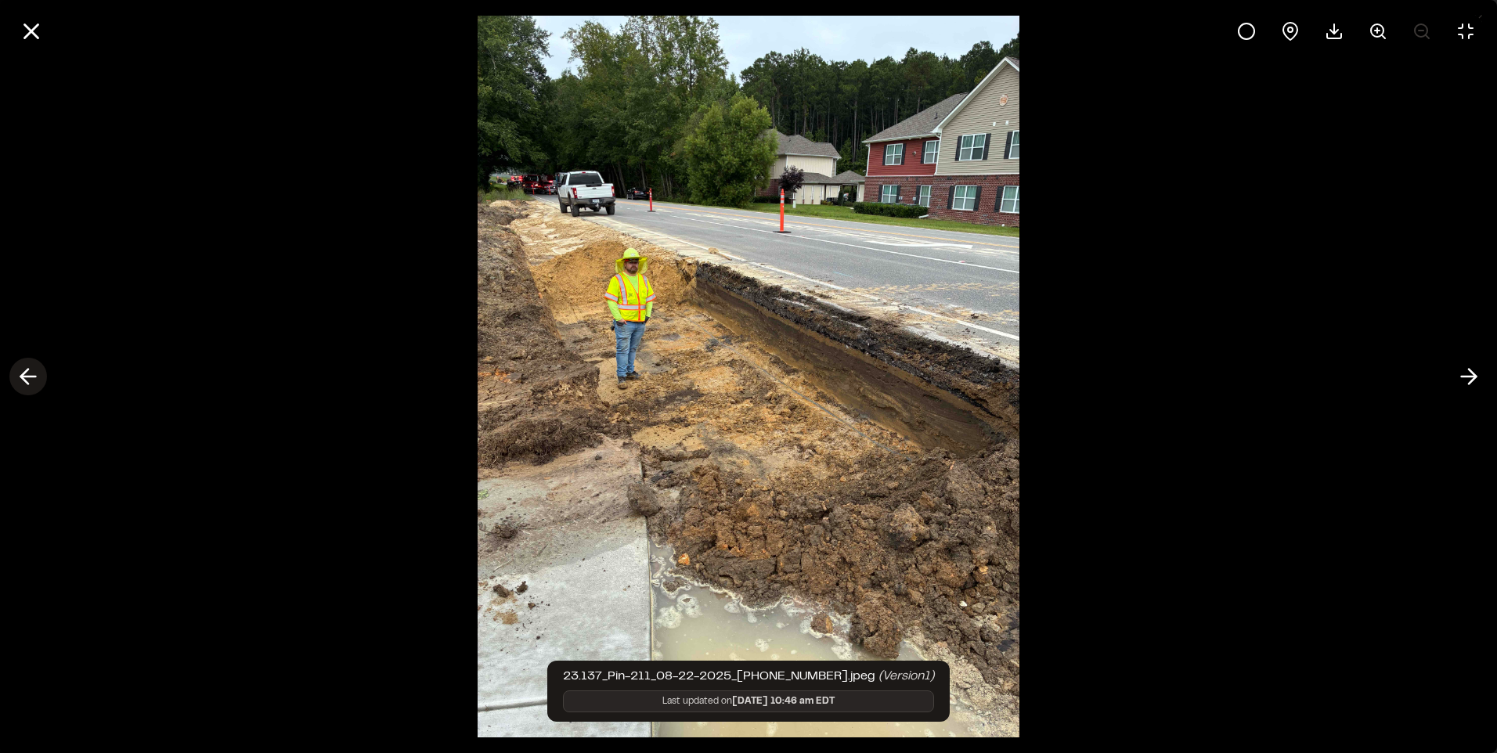
click at [23, 373] on polyline at bounding box center [24, 377] width 7 height 15
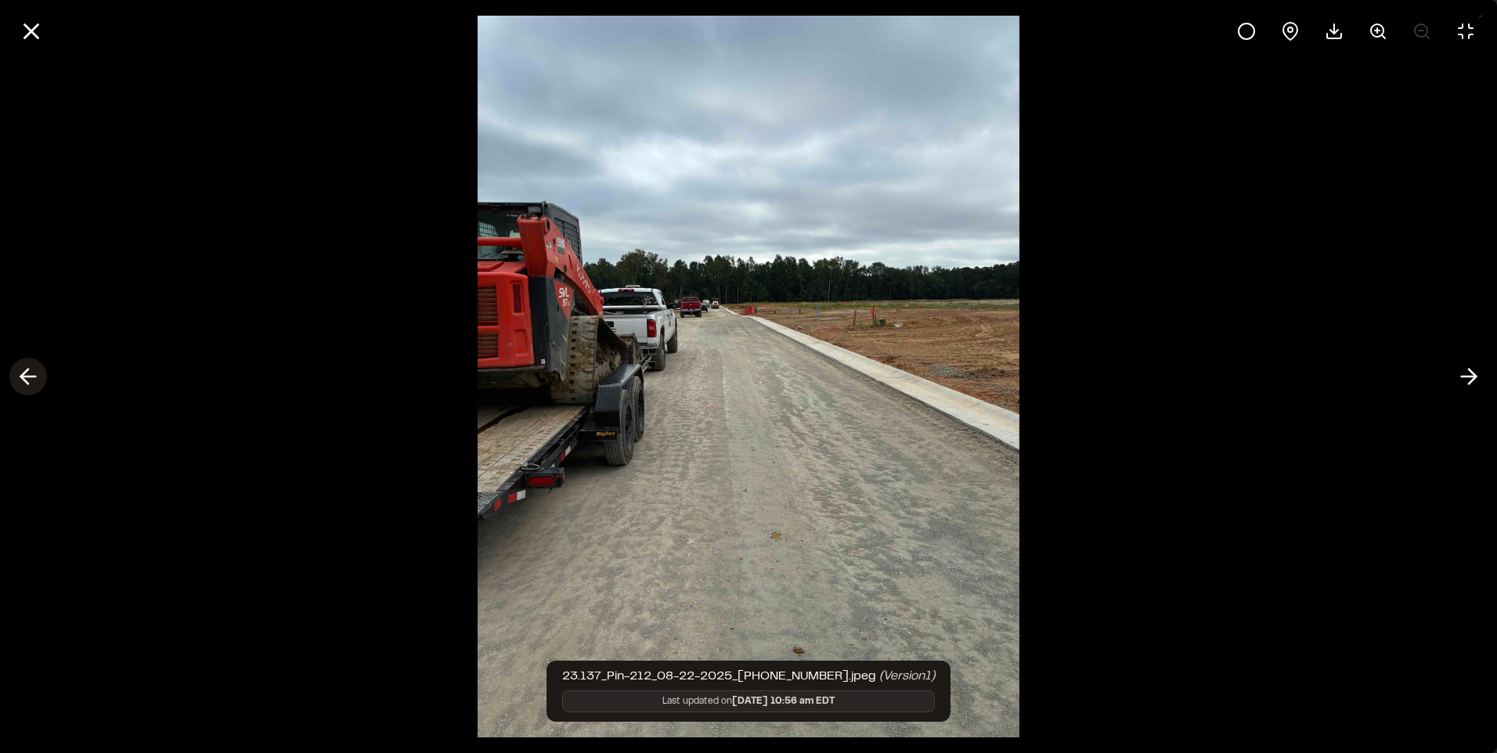
click at [23, 373] on polyline at bounding box center [24, 377] width 7 height 15
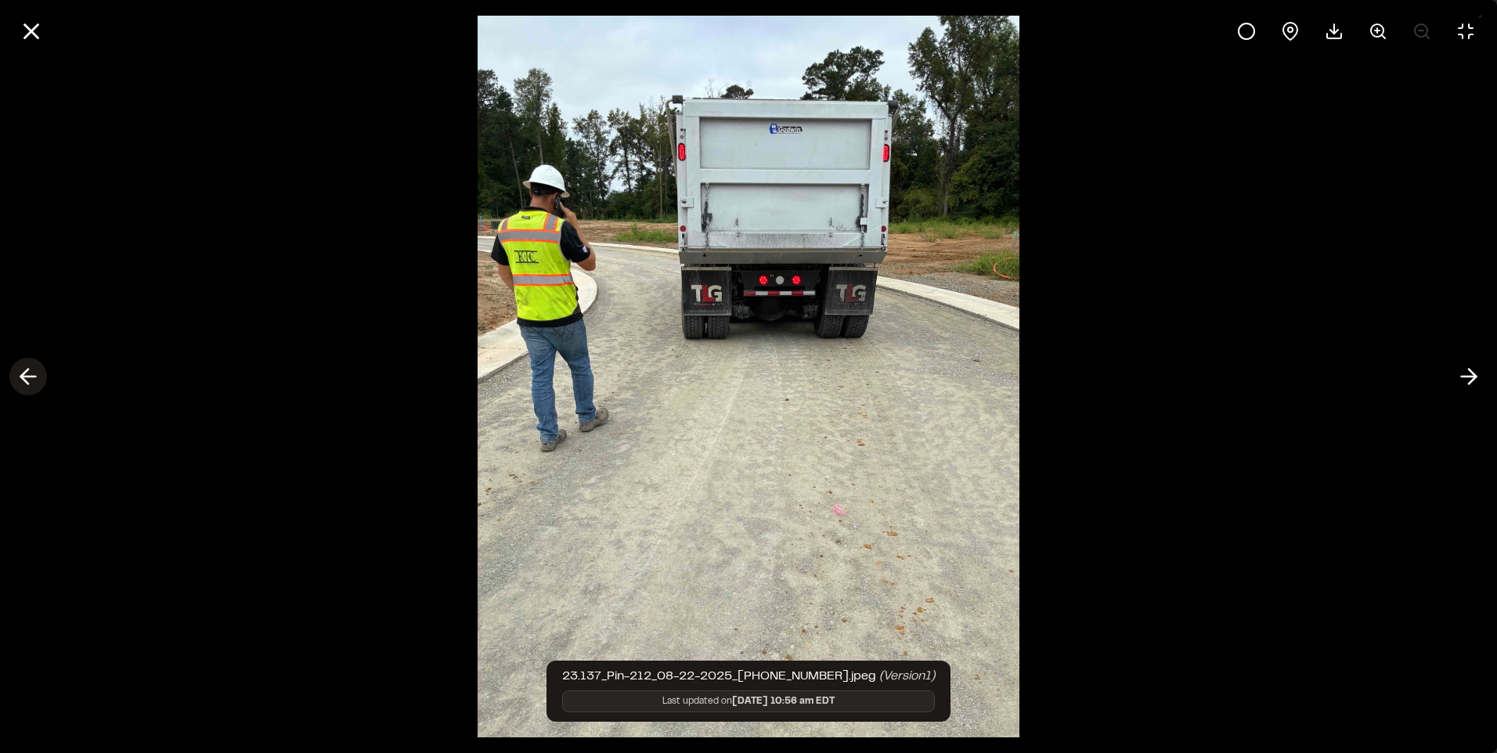
click at [23, 373] on polyline at bounding box center [24, 377] width 7 height 15
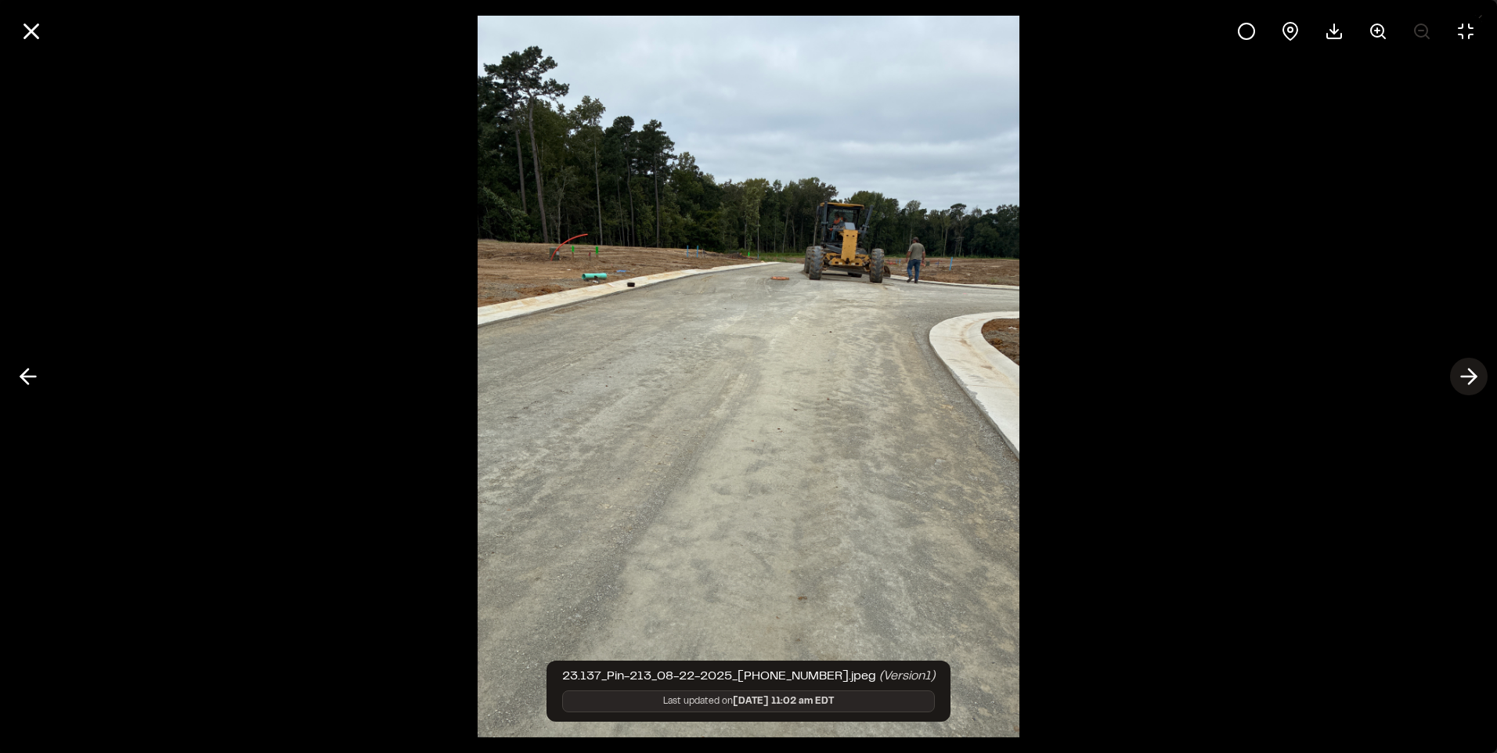
click at [1466, 369] on icon at bounding box center [1469, 376] width 25 height 27
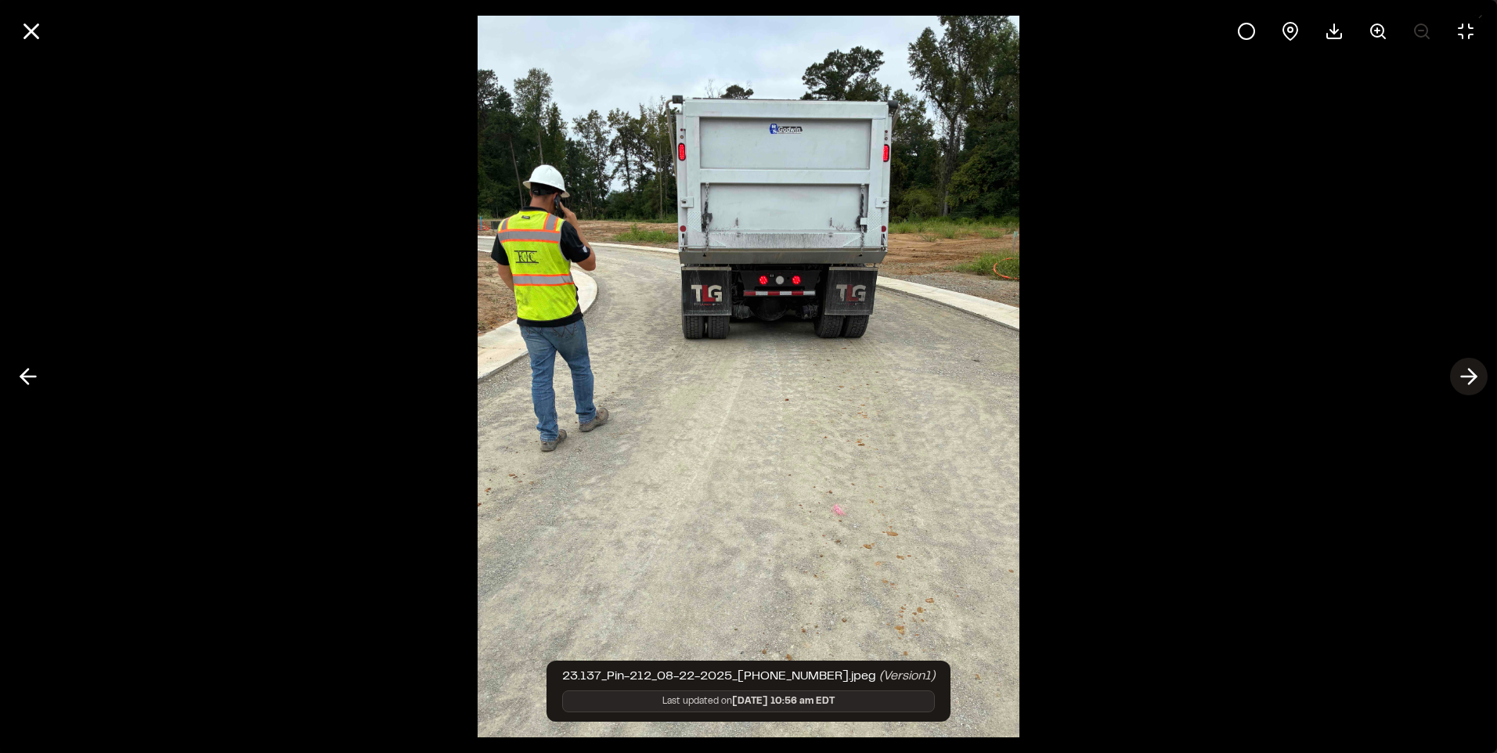
click at [1466, 369] on icon at bounding box center [1469, 376] width 25 height 27
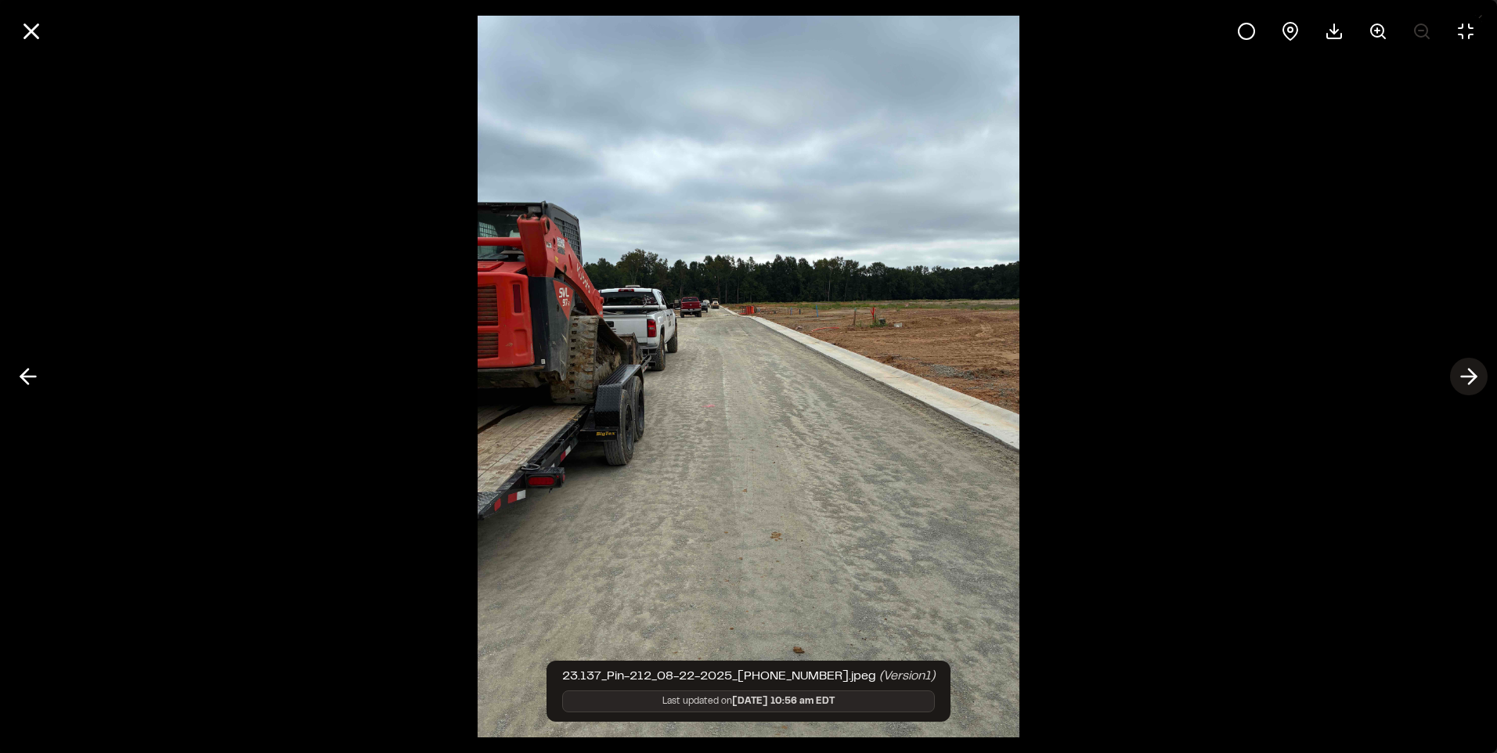
click at [1466, 369] on icon at bounding box center [1469, 376] width 25 height 27
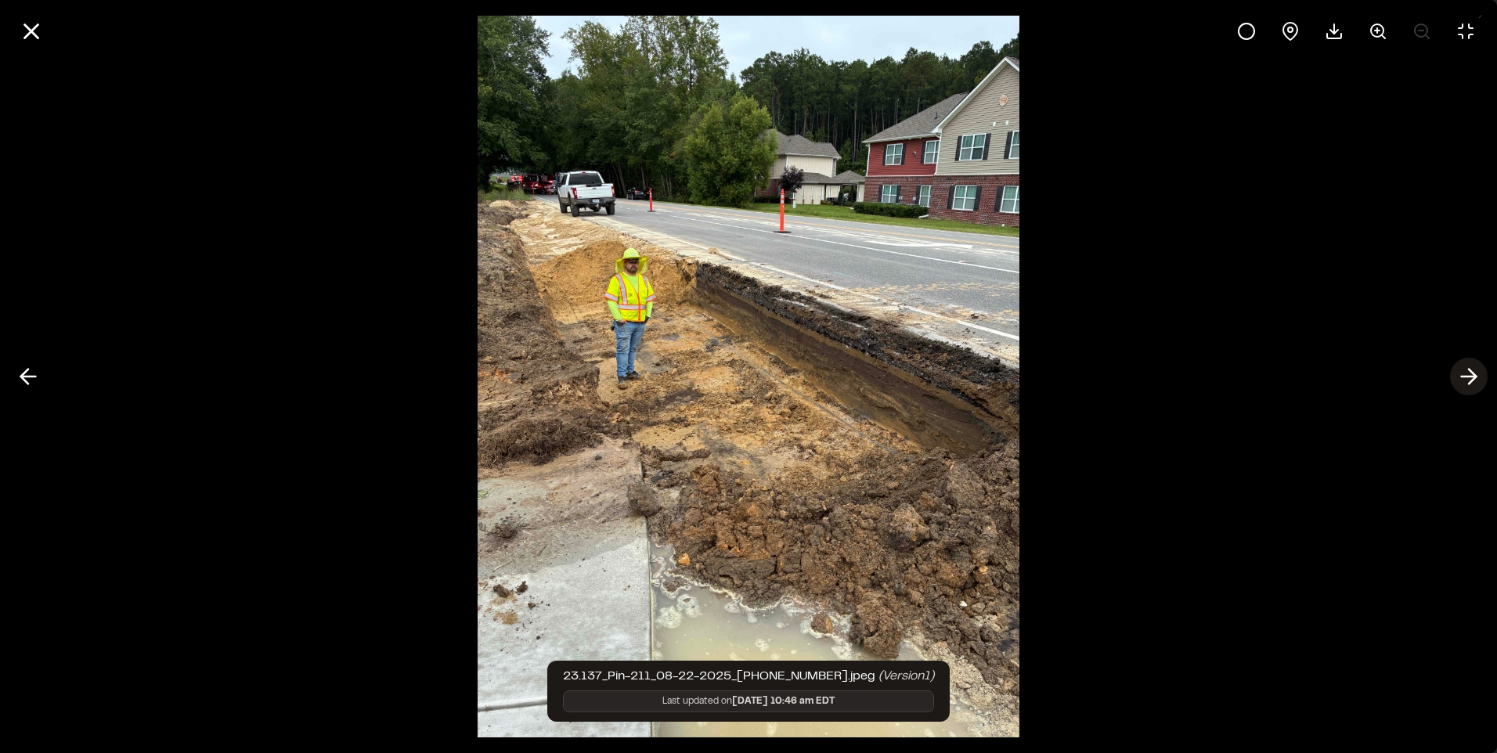
click at [1466, 369] on icon at bounding box center [1469, 376] width 25 height 27
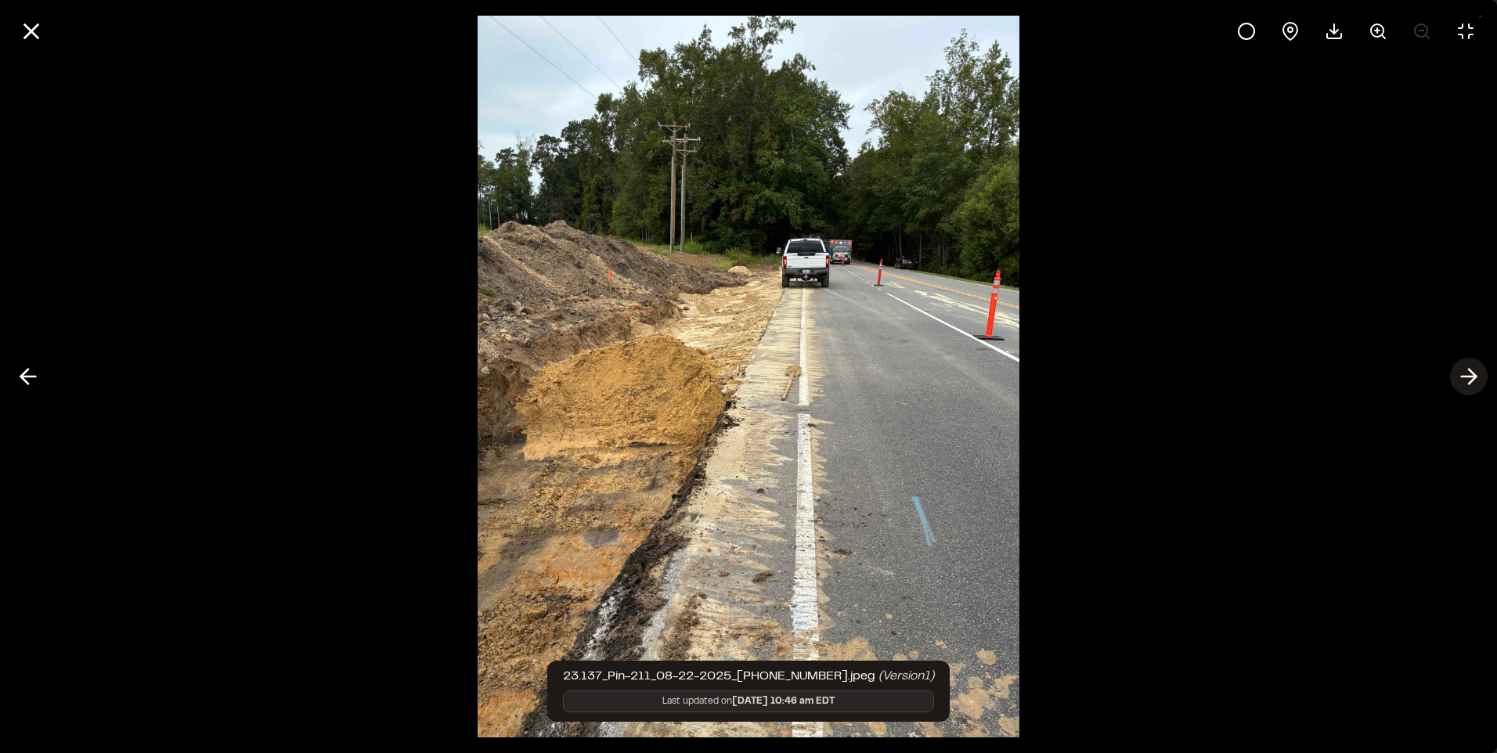
click at [1466, 369] on icon at bounding box center [1469, 376] width 25 height 27
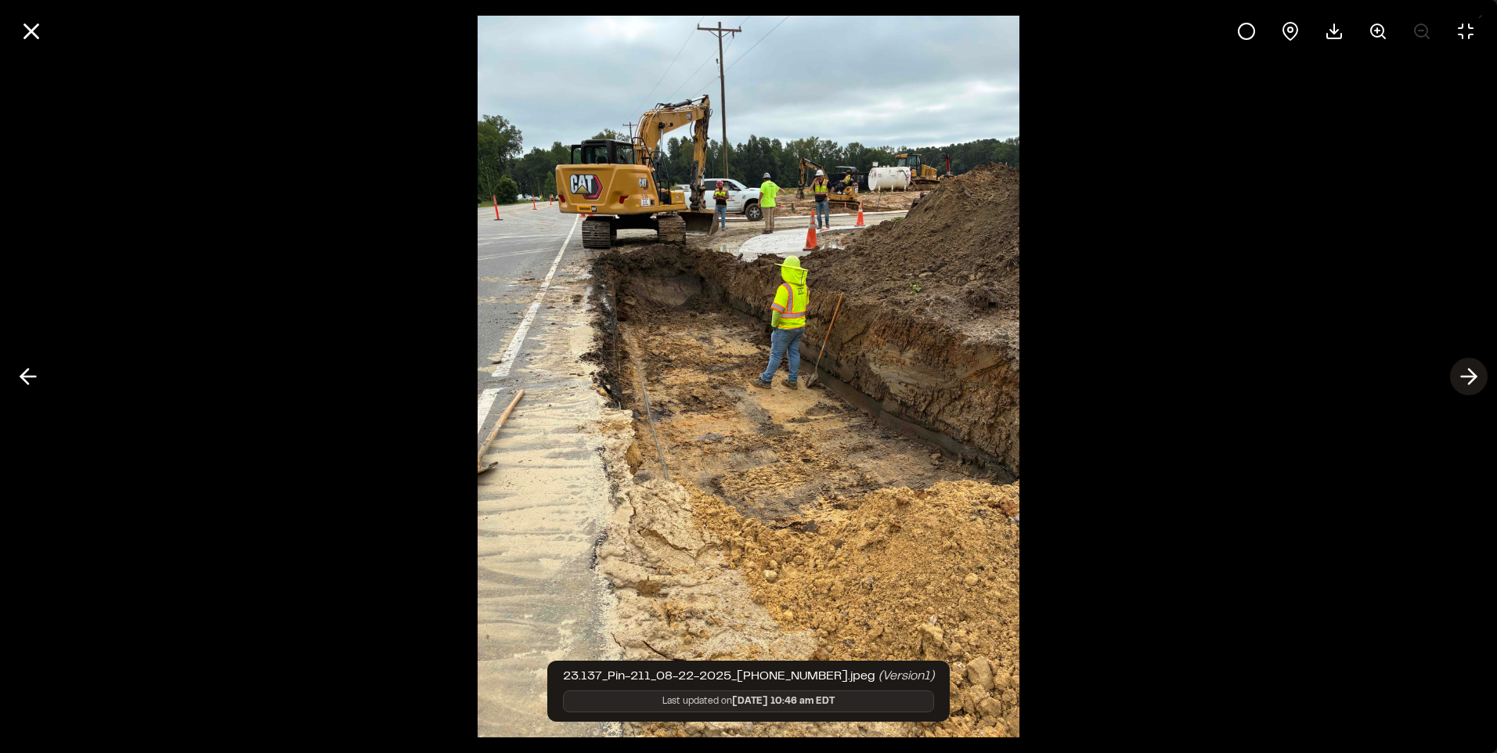
click at [1466, 373] on icon at bounding box center [1469, 376] width 25 height 27
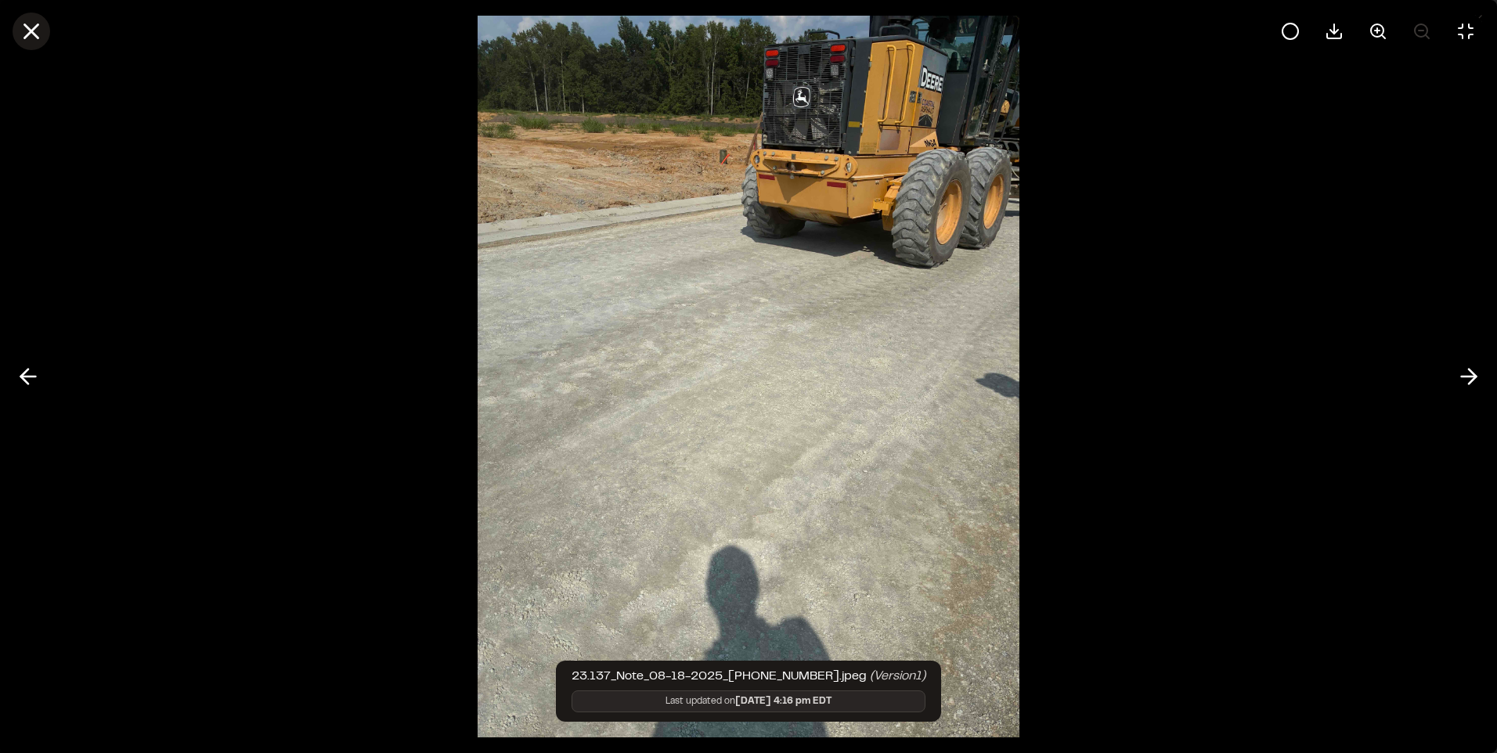
click at [25, 33] on icon at bounding box center [31, 31] width 27 height 27
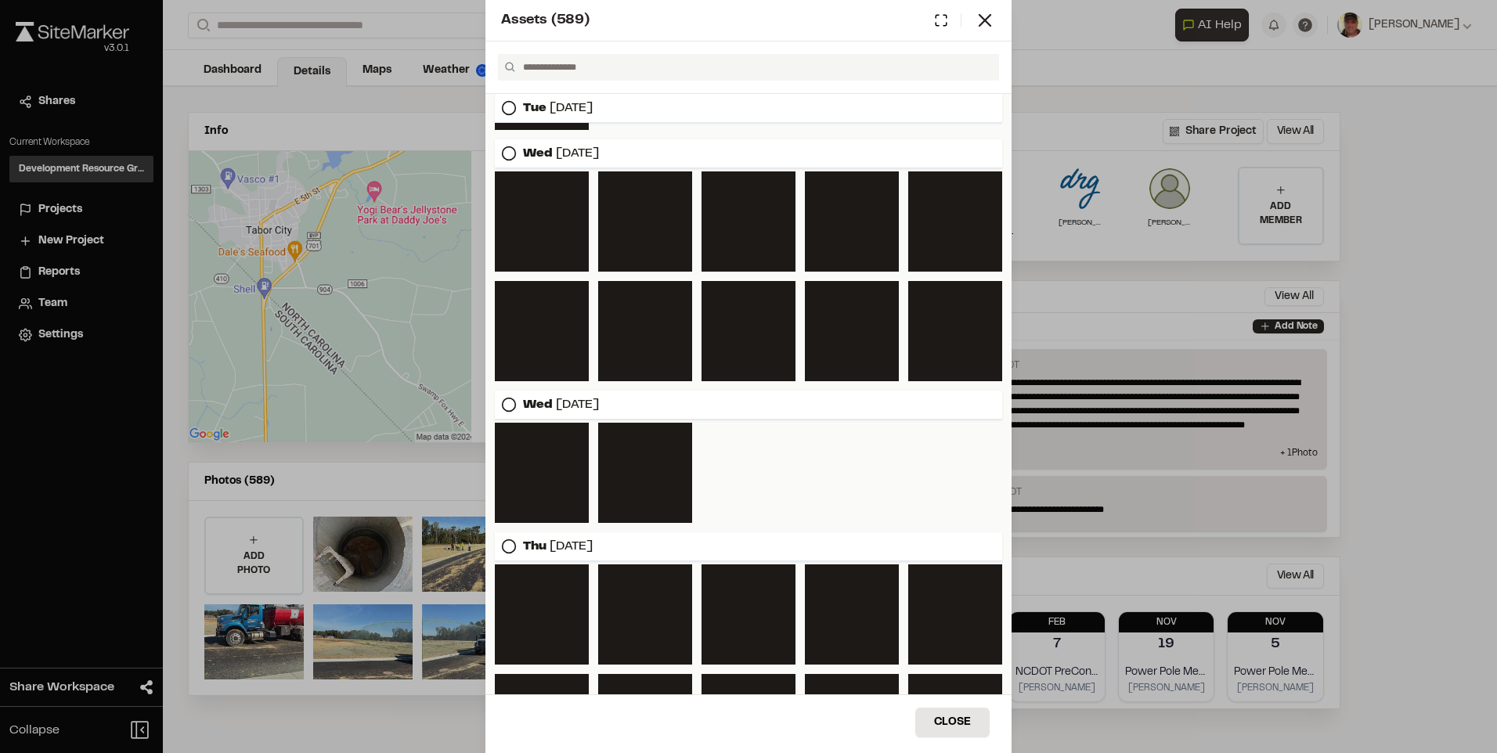
scroll to position [6965, 0]
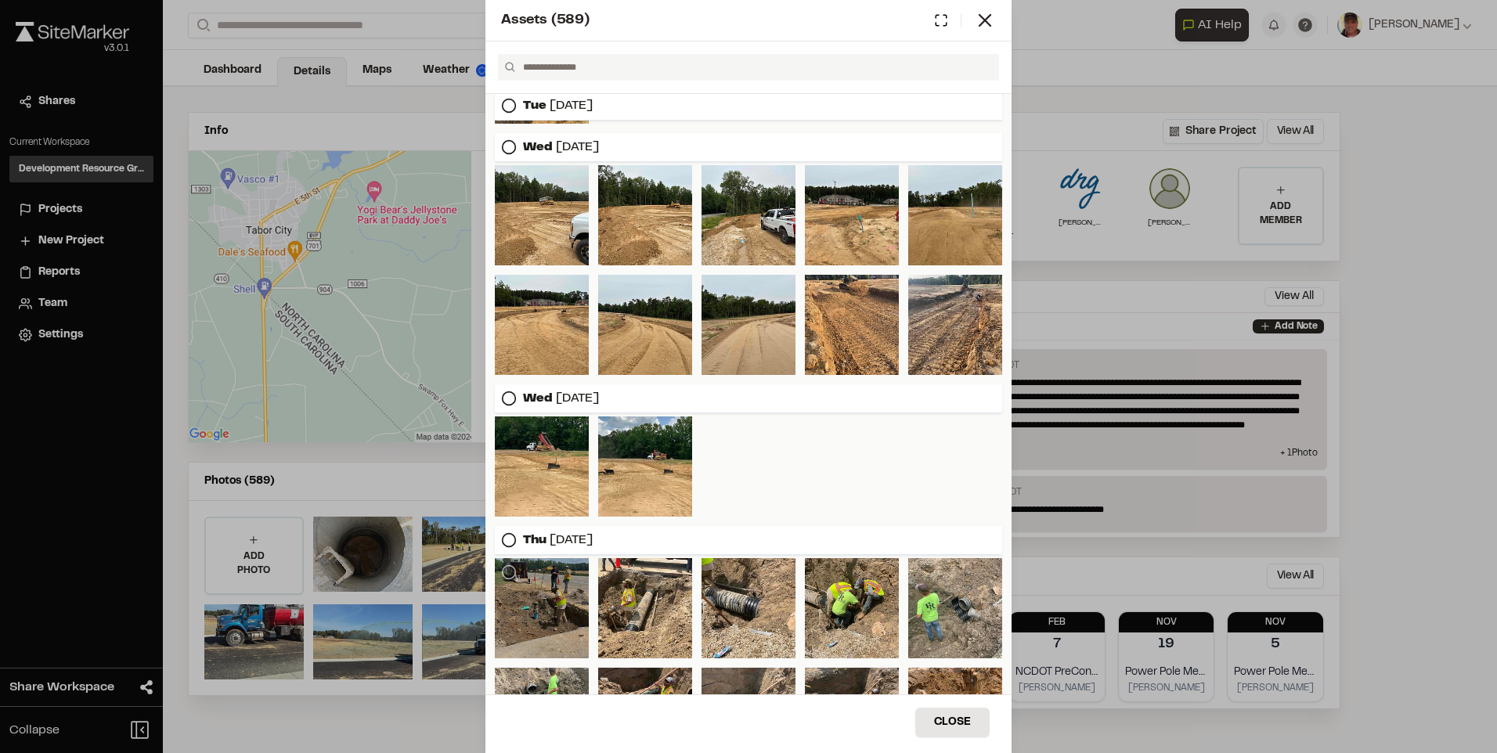
click at [558, 632] on div at bounding box center [542, 608] width 94 height 100
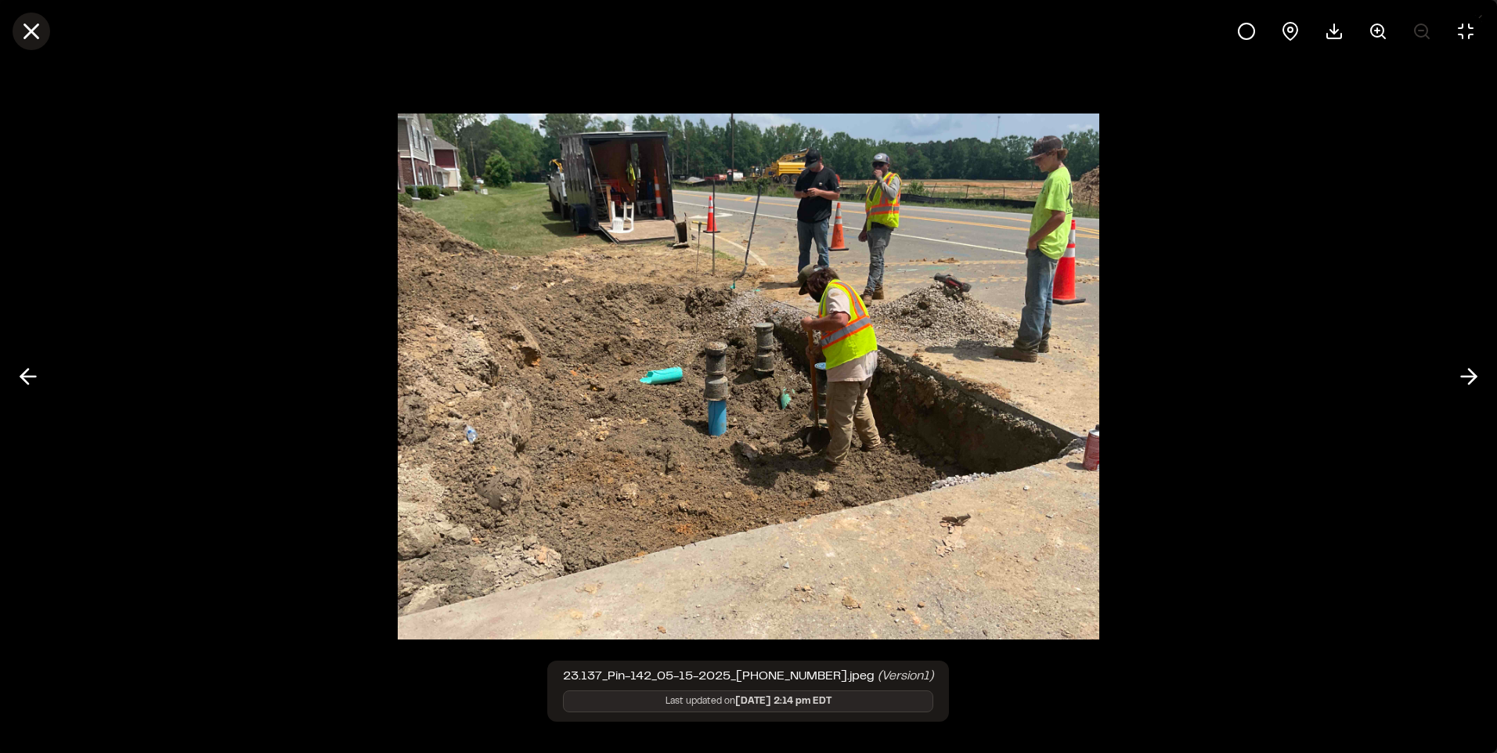
click at [27, 32] on icon at bounding box center [31, 31] width 27 height 27
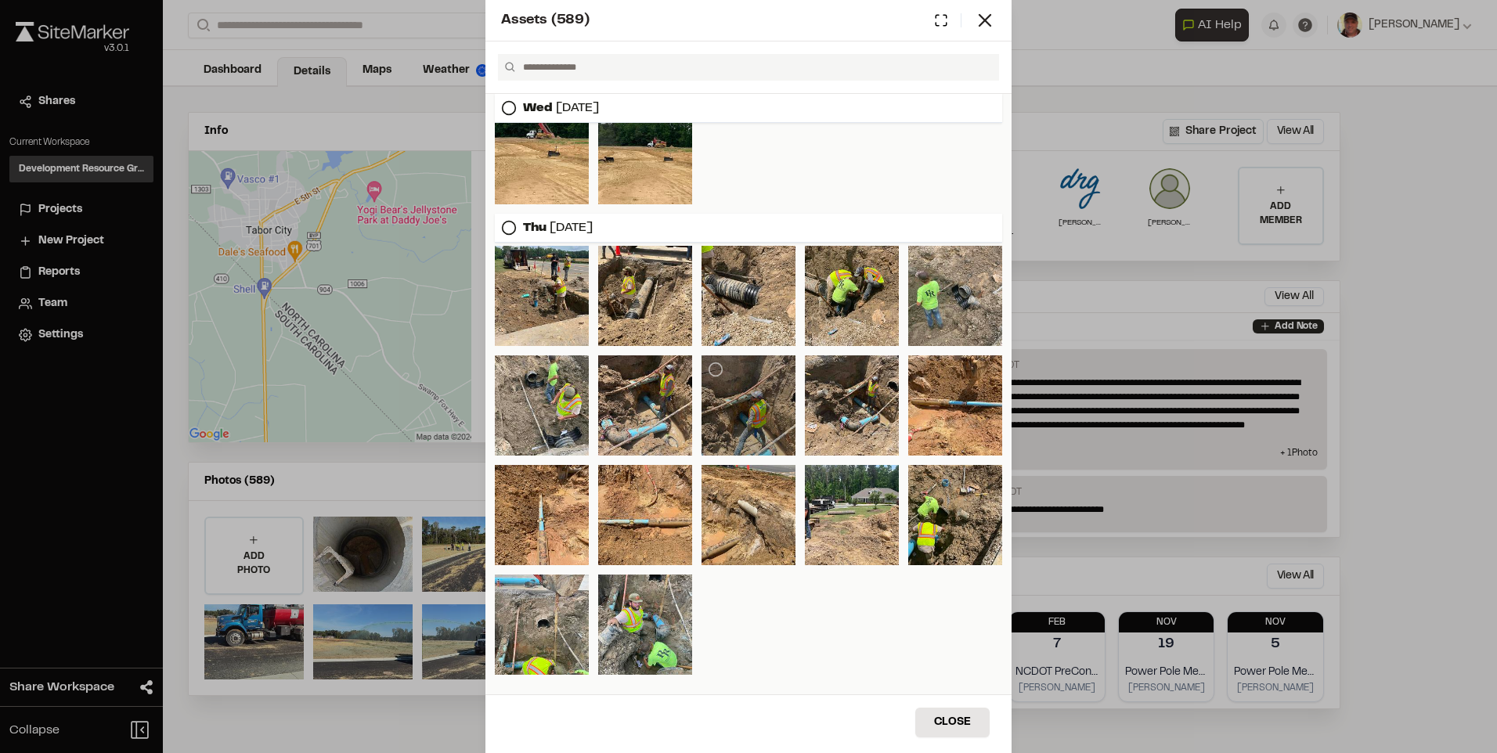
scroll to position [7278, 0]
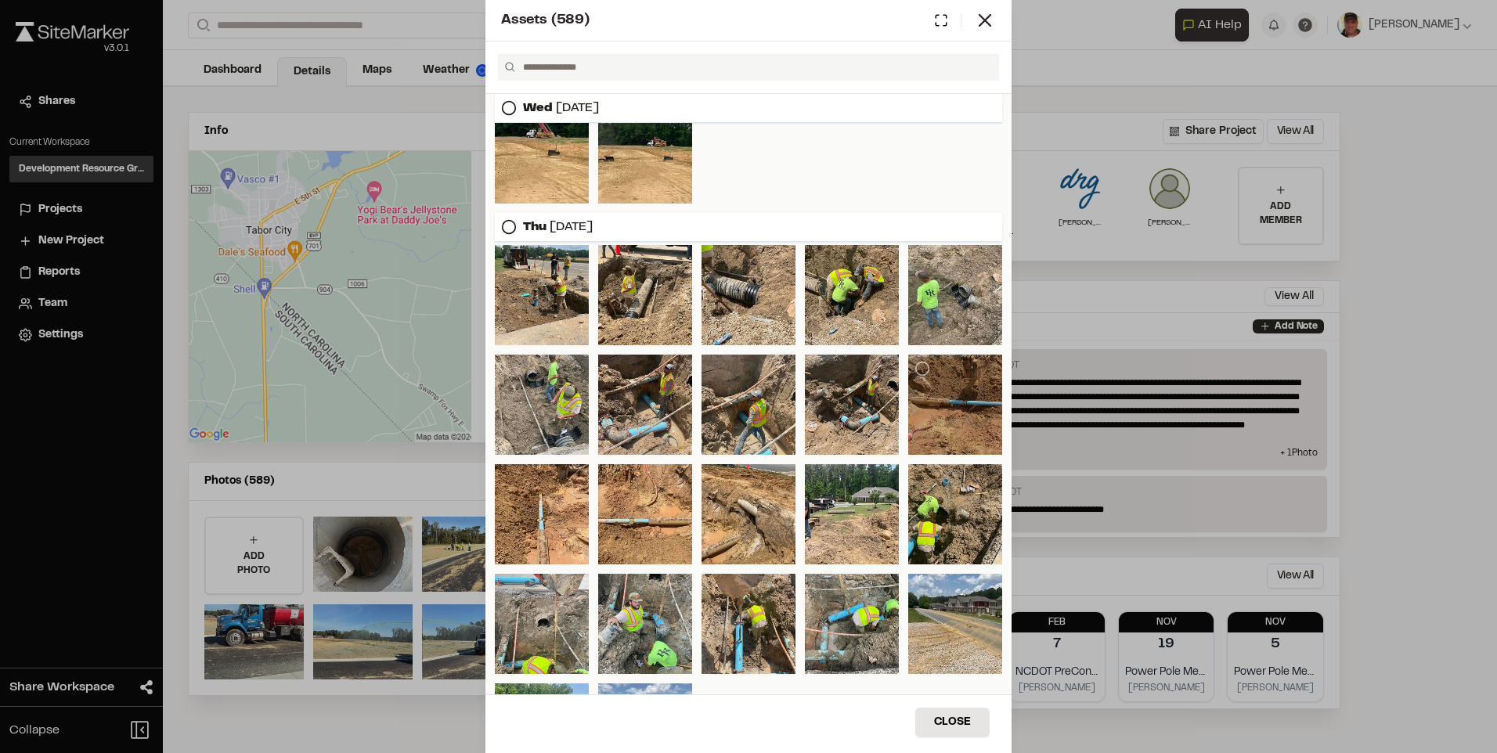
click at [955, 417] on div at bounding box center [955, 405] width 94 height 100
